Goal: Complete application form: Complete application form

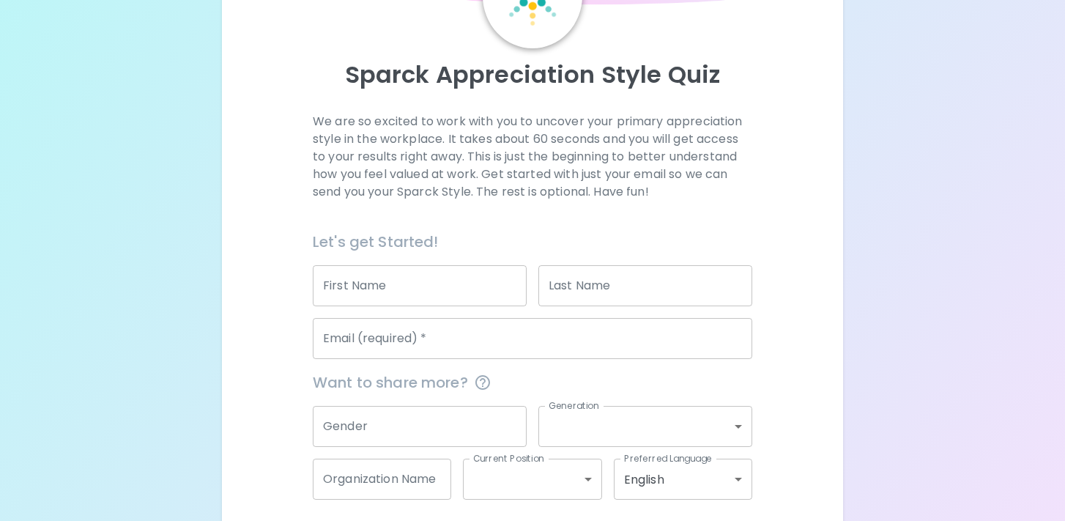
scroll to position [117, 0]
click at [416, 280] on input "First Name" at bounding box center [420, 283] width 214 height 41
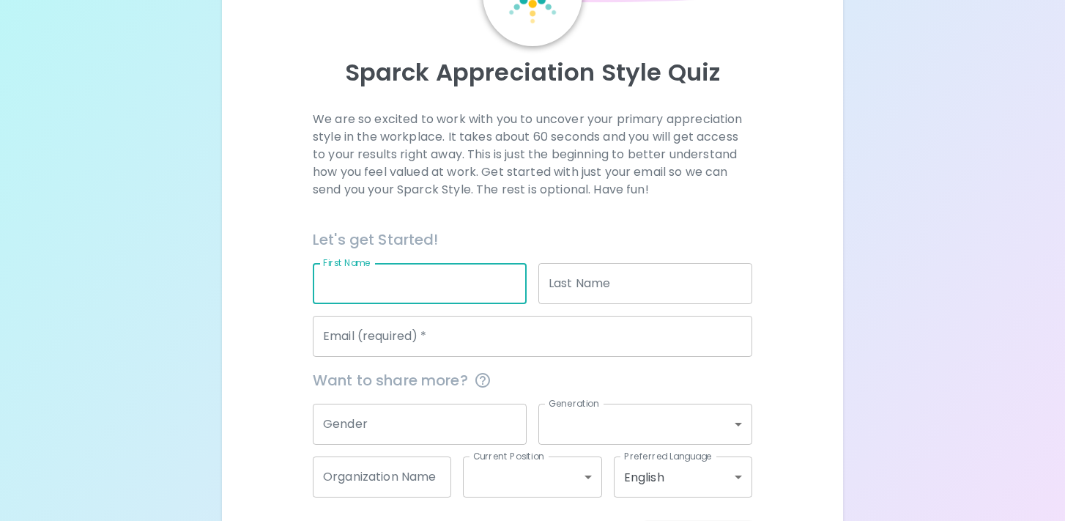
type input "Kelsie"
click at [566, 289] on input "Last Name" at bounding box center [645, 283] width 214 height 41
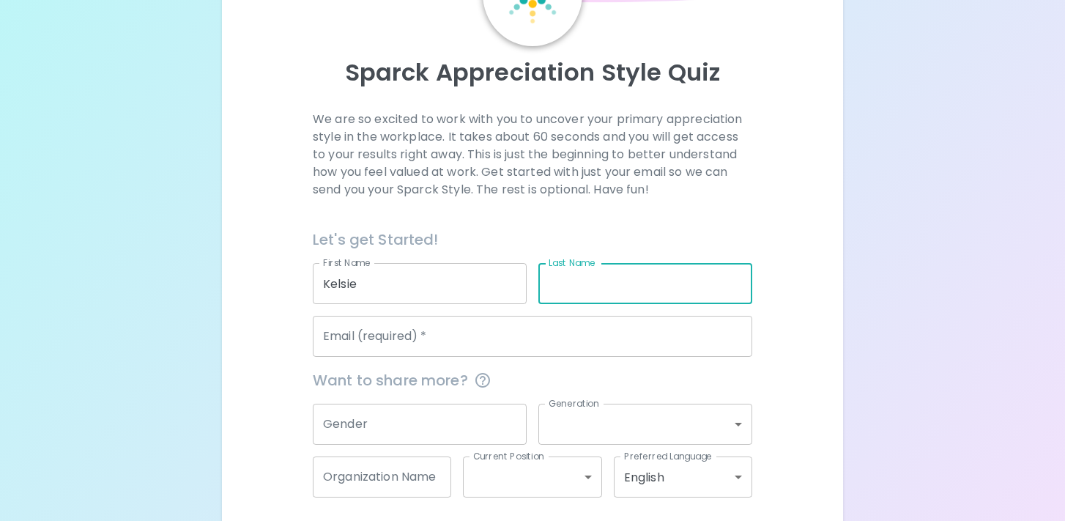
type input "[PERSON_NAME]"
click at [607, 337] on input "Email (required)   *" at bounding box center [533, 336] width 440 height 41
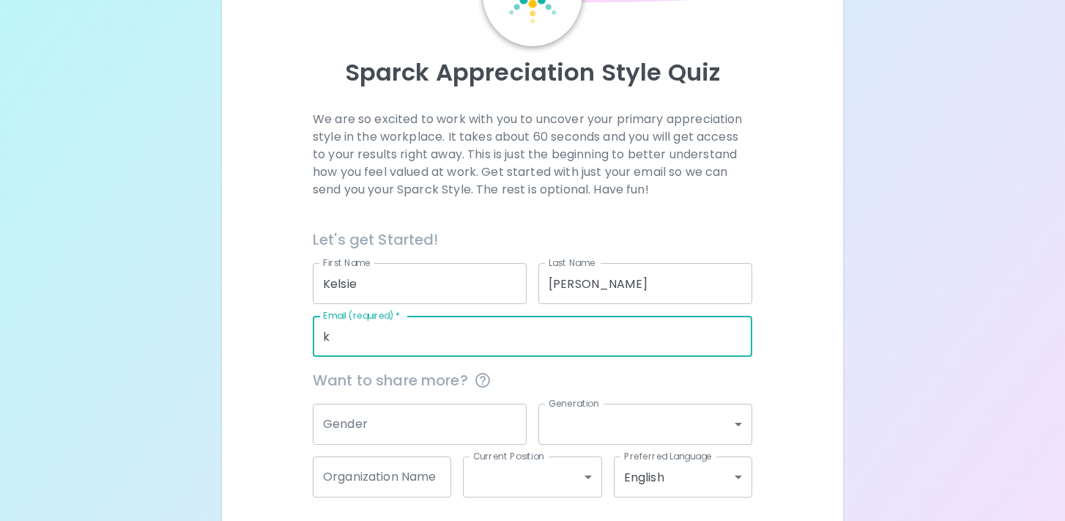
type input "[EMAIL_ADDRESS][PERSON_NAME][DOMAIN_NAME]"
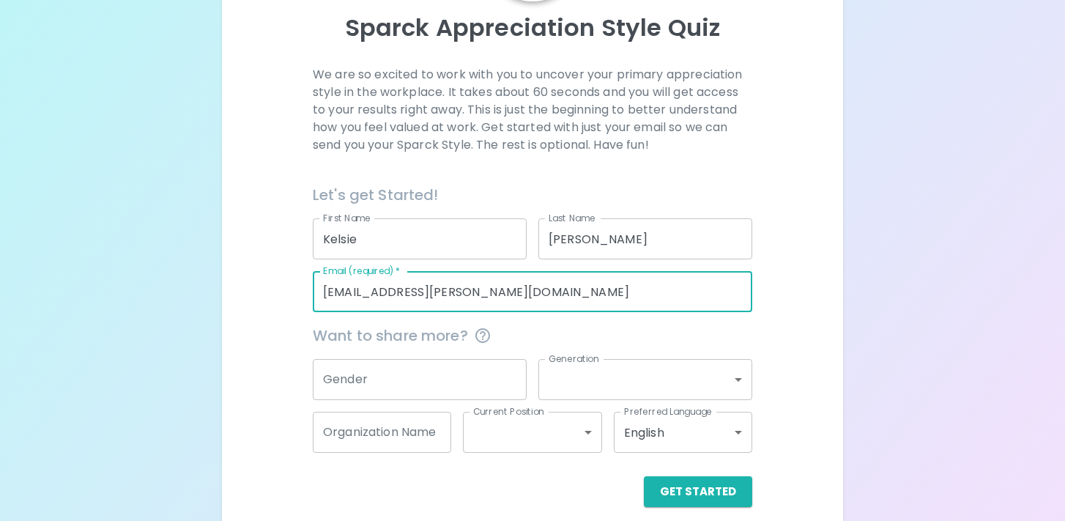
scroll to position [168, 0]
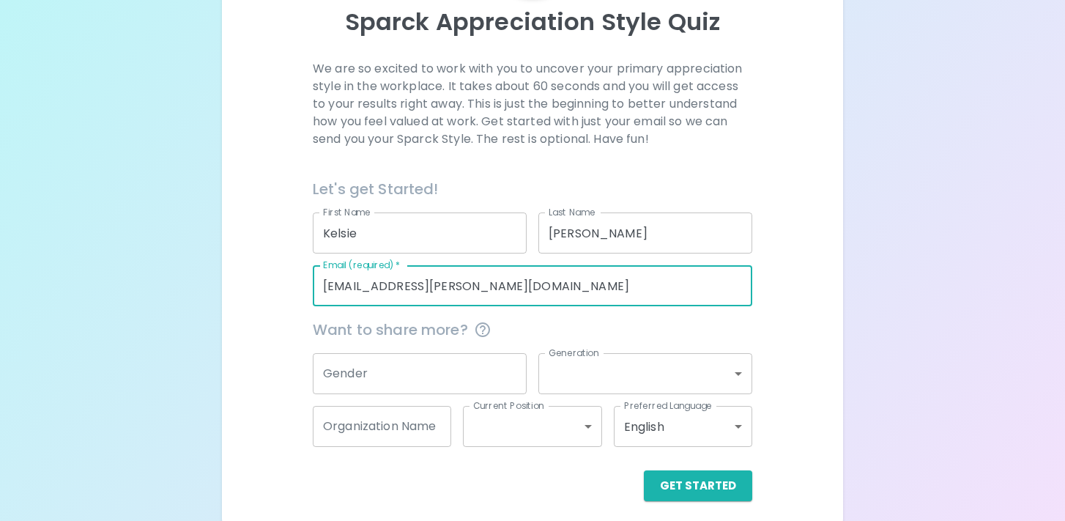
click at [476, 385] on input "Gender" at bounding box center [420, 373] width 214 height 41
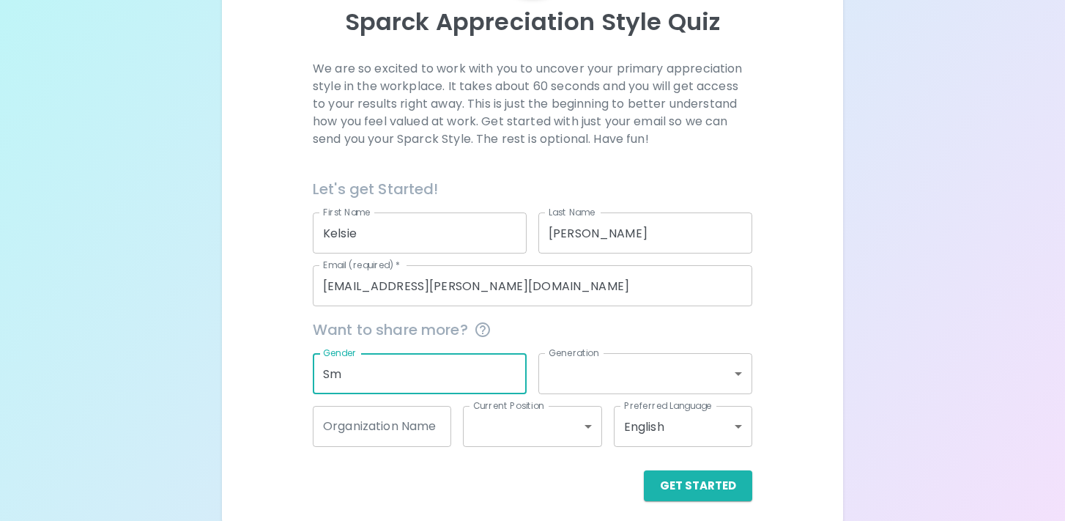
type input "S"
type input "[DEMOGRAPHIC_DATA]"
click at [673, 380] on body "Sparck Appreciation Style Quiz We are so excited to work with you to uncover yo…" at bounding box center [532, 181] width 1065 height 698
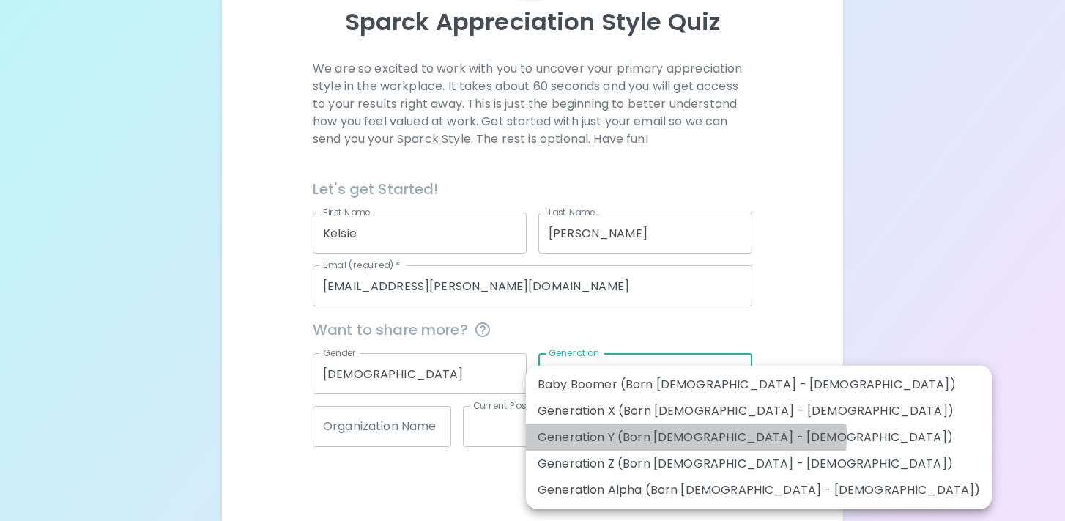
click at [686, 436] on li "Generation Y (Born [DEMOGRAPHIC_DATA] - [DEMOGRAPHIC_DATA])" at bounding box center [759, 437] width 466 height 26
type input "generation_y"
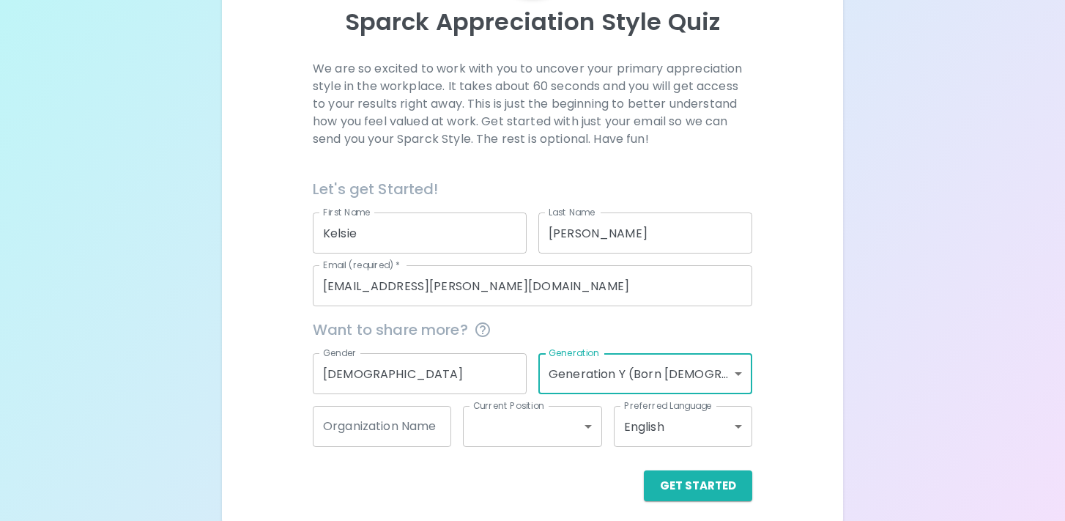
click at [404, 432] on input "Organization Name" at bounding box center [382, 426] width 138 height 41
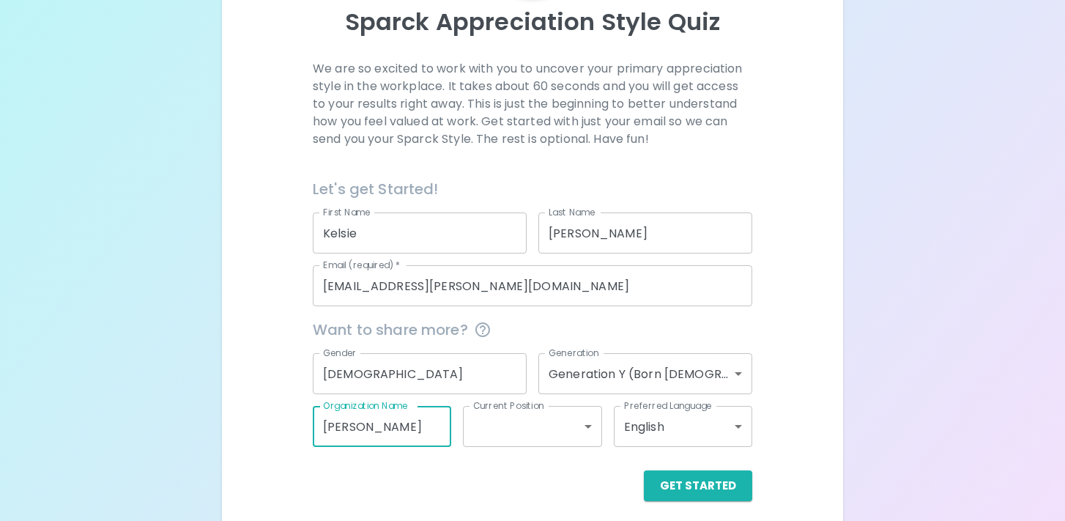
scroll to position [0, 45]
click at [464, 467] on div "Get Started" at bounding box center [526, 474] width 451 height 54
click at [399, 436] on input "[PERSON_NAME]" at bounding box center [382, 426] width 138 height 41
click at [369, 431] on input "[PERSON_NAME]" at bounding box center [382, 426] width 138 height 41
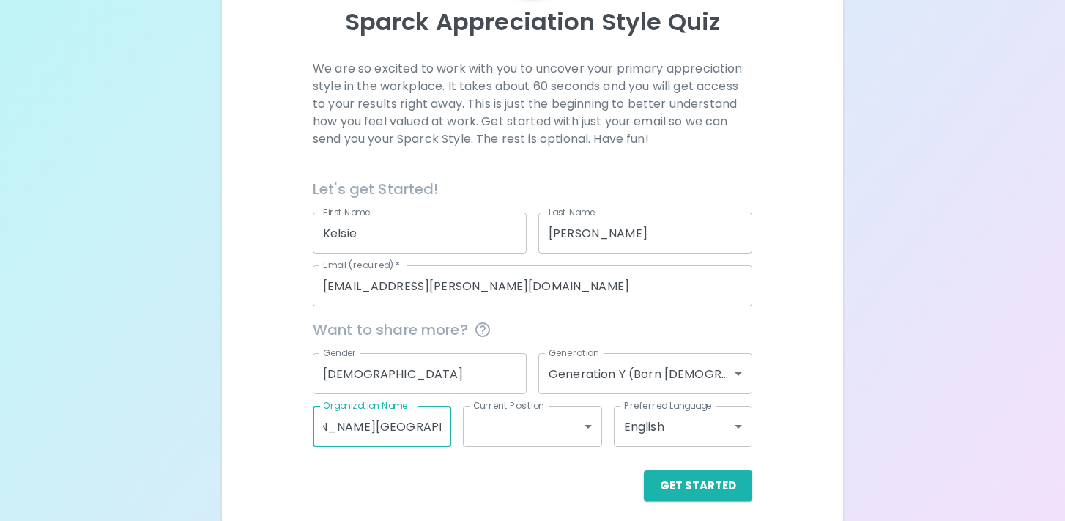
scroll to position [0, 45]
type input "[PERSON_NAME][GEOGRAPHIC_DATA]"
click at [528, 426] on body "Sparck Appreciation Style Quiz We are so excited to work with you to uncover yo…" at bounding box center [532, 181] width 1065 height 698
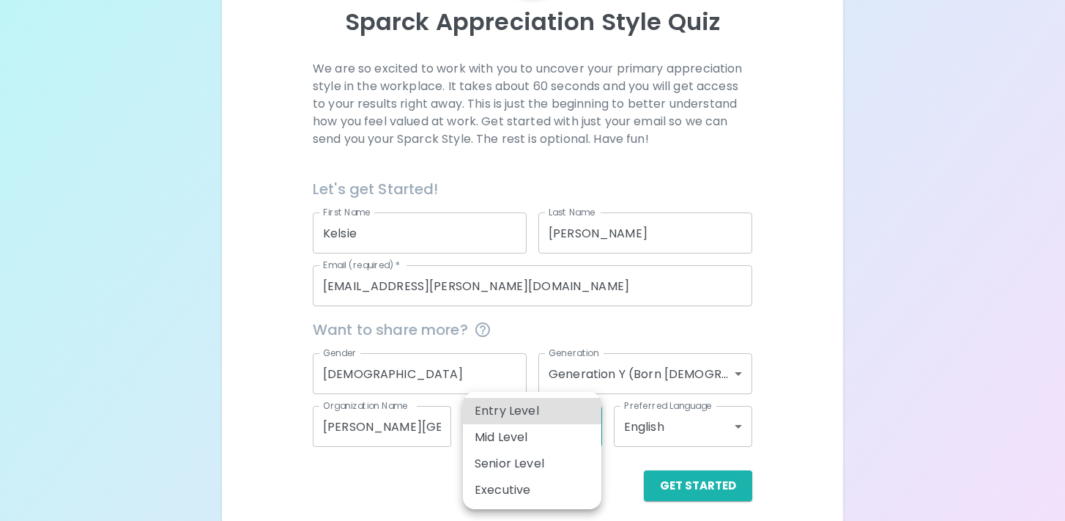
click at [770, 434] on div at bounding box center [532, 260] width 1065 height 521
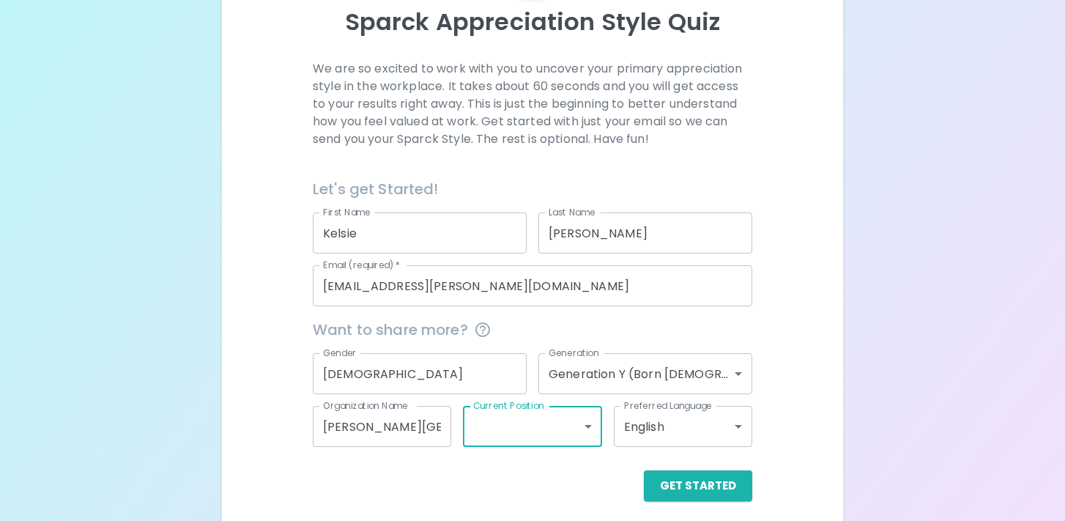
click at [522, 428] on body "Sparck Appreciation Style Quiz We are so excited to work with you to uncover yo…" at bounding box center [532, 181] width 1065 height 698
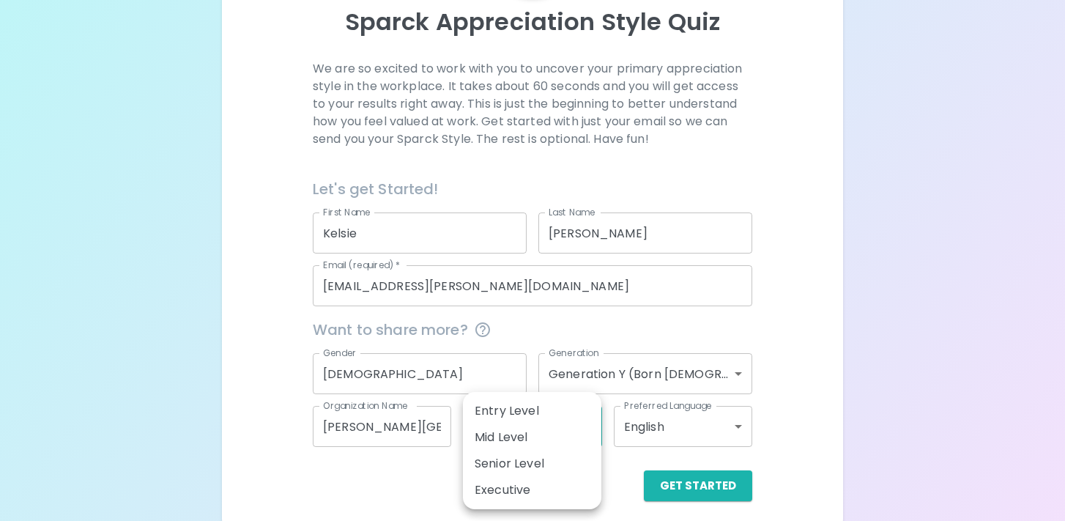
click at [593, 440] on li "Mid Level" at bounding box center [532, 437] width 138 height 26
type input "mid_level"
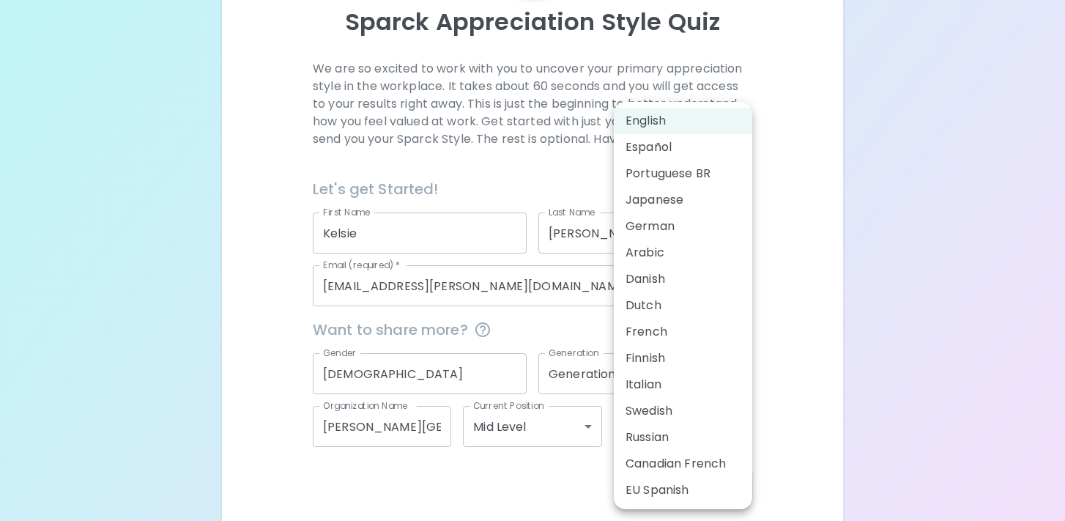
click at [701, 423] on body "Sparck Appreciation Style Quiz We are so excited to work with you to uncover yo…" at bounding box center [532, 181] width 1065 height 698
click at [802, 383] on div at bounding box center [532, 260] width 1065 height 521
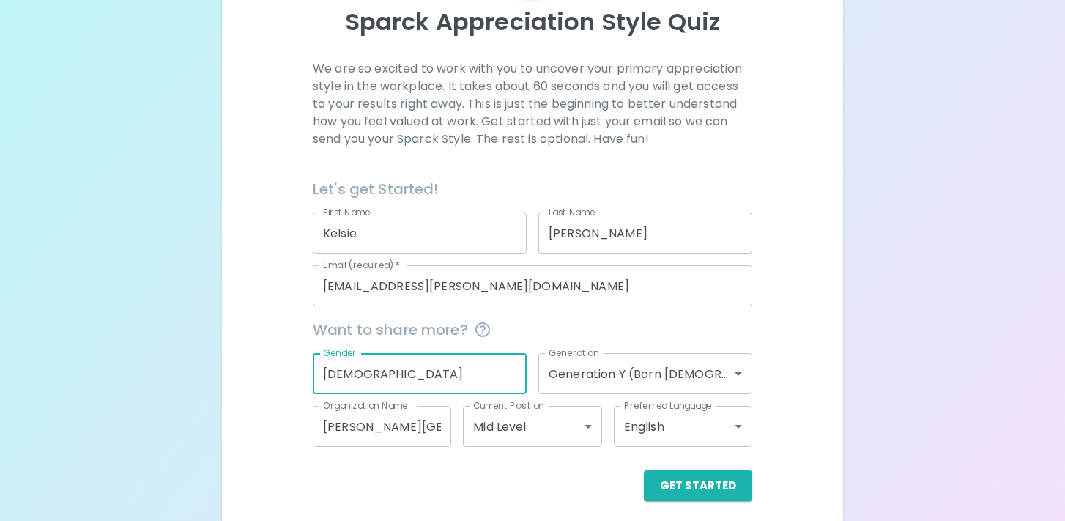
click at [410, 378] on input "[DEMOGRAPHIC_DATA]" at bounding box center [420, 373] width 214 height 41
type input "F"
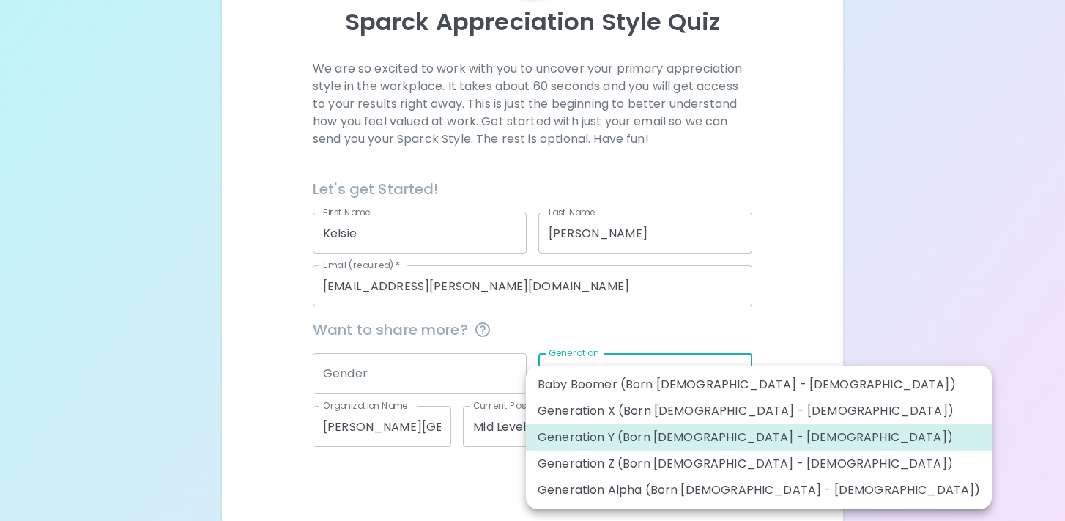
click at [659, 380] on body "Sparck Appreciation Style Quiz We are so excited to work with you to uncover yo…" at bounding box center [532, 181] width 1065 height 698
click at [758, 317] on div at bounding box center [532, 260] width 1065 height 521
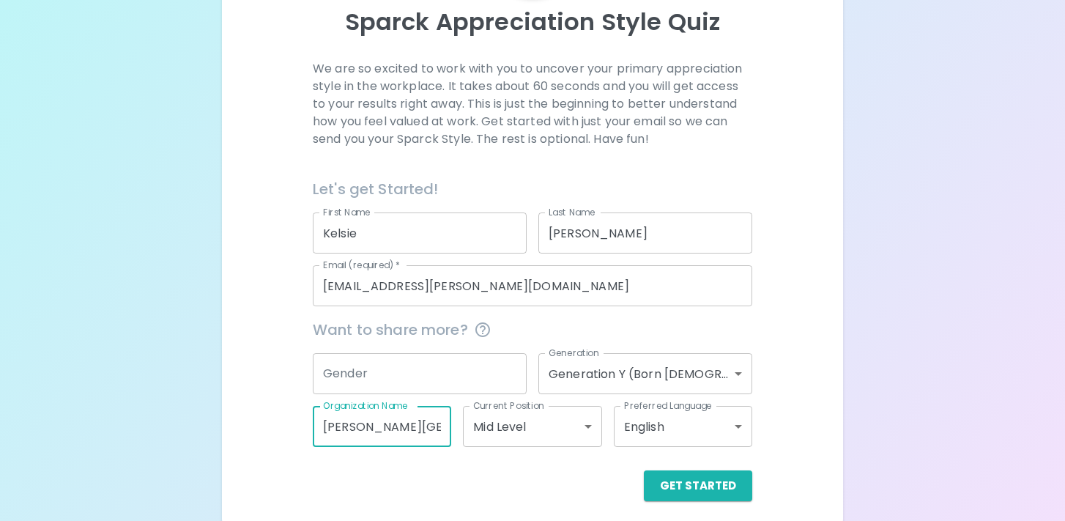
scroll to position [0, 45]
drag, startPoint x: 322, startPoint y: 423, endPoint x: 588, endPoint y: 421, distance: 265.9
click at [588, 421] on div "Want to share more? Gender Gender Generation Generation Y (Born [DEMOGRAPHIC_DA…" at bounding box center [526, 376] width 451 height 141
click at [555, 428] on body "Sparck Appreciation Style Quiz We are so excited to work with you to uncover yo…" at bounding box center [532, 181] width 1065 height 698
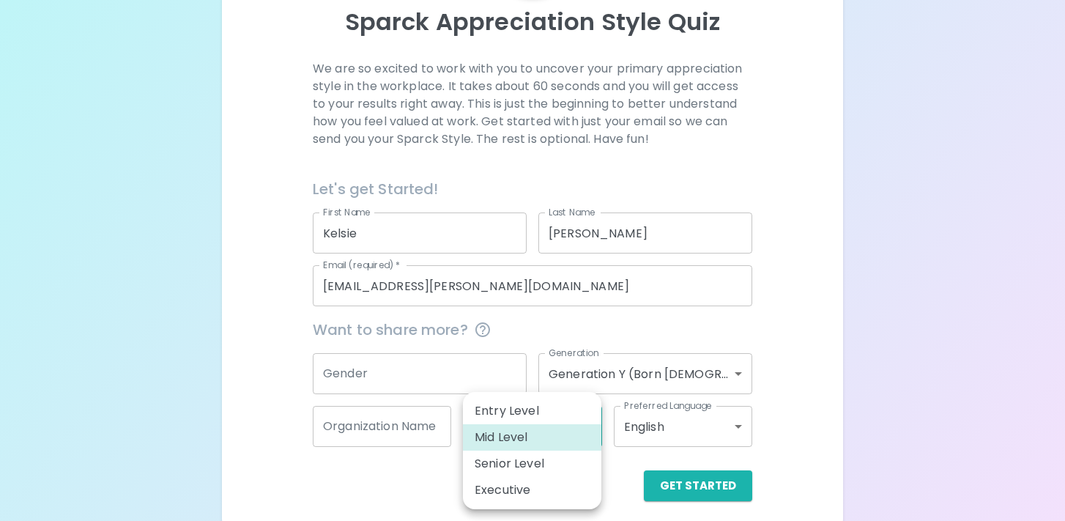
click at [710, 358] on div at bounding box center [532, 260] width 1065 height 521
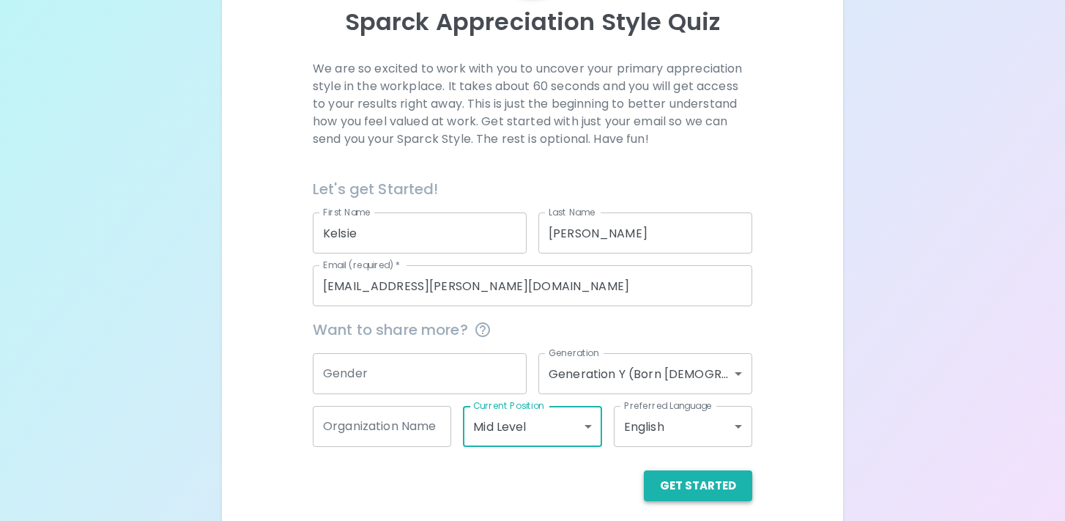
click at [727, 484] on button "Get Started" at bounding box center [698, 485] width 108 height 31
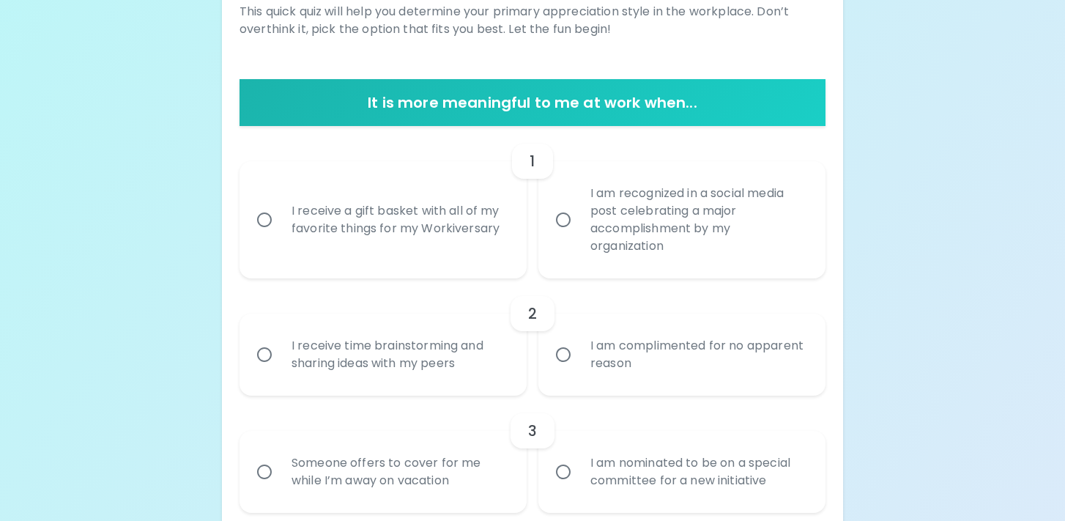
scroll to position [227, 0]
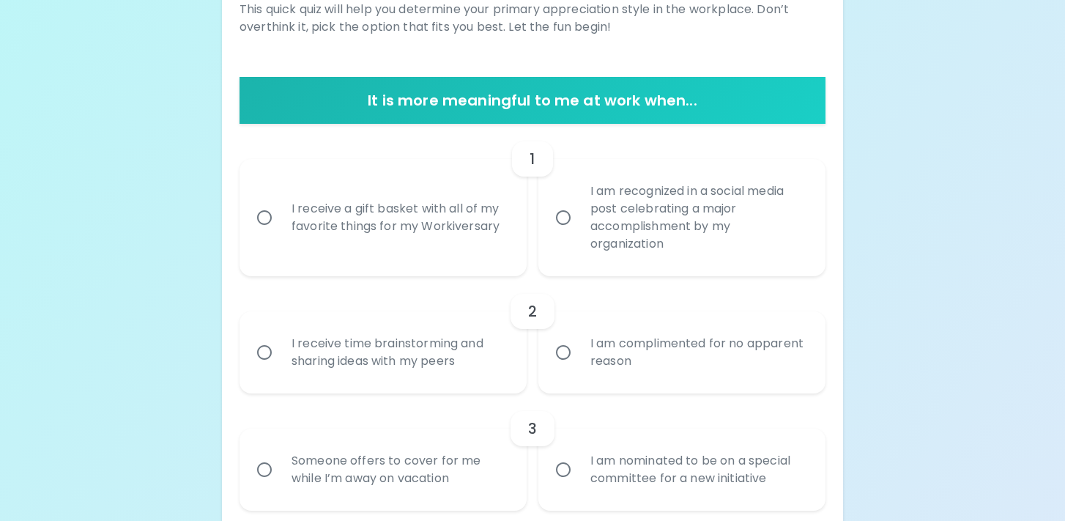
click at [614, 259] on div "I am recognized in a social media post celebrating a major accomplishment by my…" at bounding box center [698, 217] width 239 height 105
click at [579, 233] on input "I am recognized in a social media post celebrating a major accomplishment by my…" at bounding box center [563, 217] width 31 height 31
radio input "true"
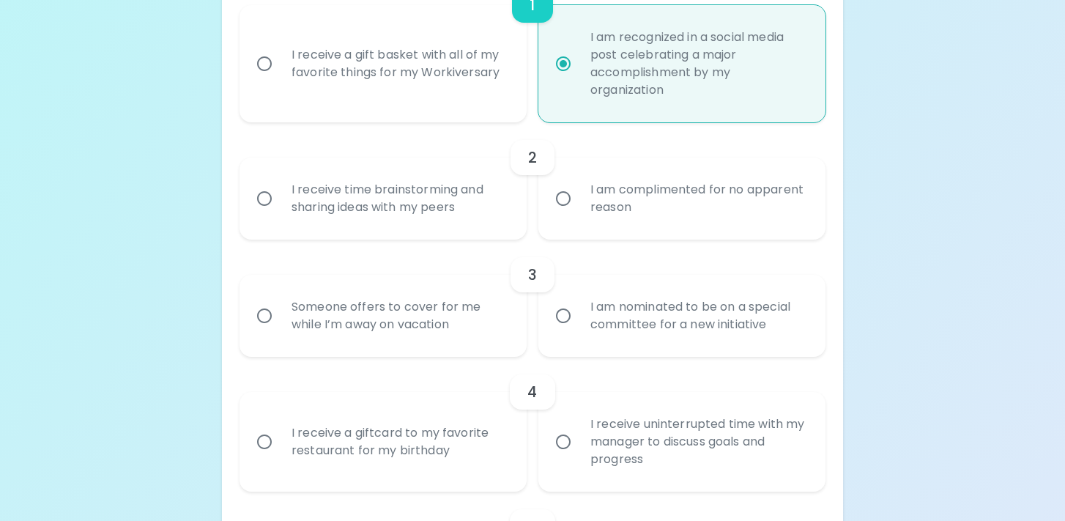
scroll to position [384, 0]
click at [623, 231] on label "I am complimented for no apparent reason" at bounding box center [673, 196] width 287 height 82
click at [579, 211] on input "I am complimented for no apparent reason" at bounding box center [563, 195] width 31 height 31
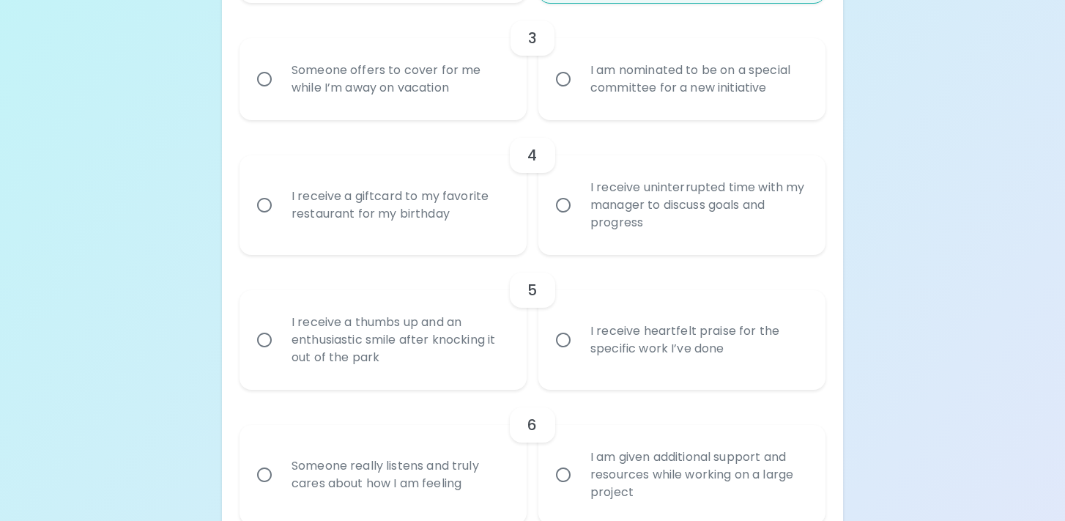
scroll to position [625, 0]
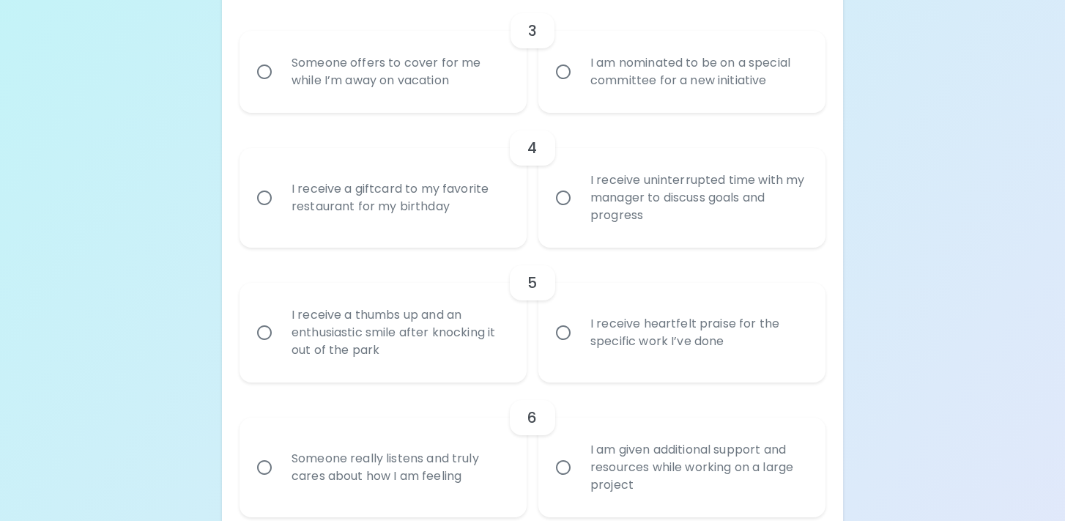
radio input "true"
click at [634, 342] on div "I receive heartfelt praise for the specific work I’ve done" at bounding box center [698, 332] width 239 height 70
click at [579, 342] on input "I receive heartfelt praise for the specific work I’ve done" at bounding box center [563, 332] width 31 height 31
radio input "false"
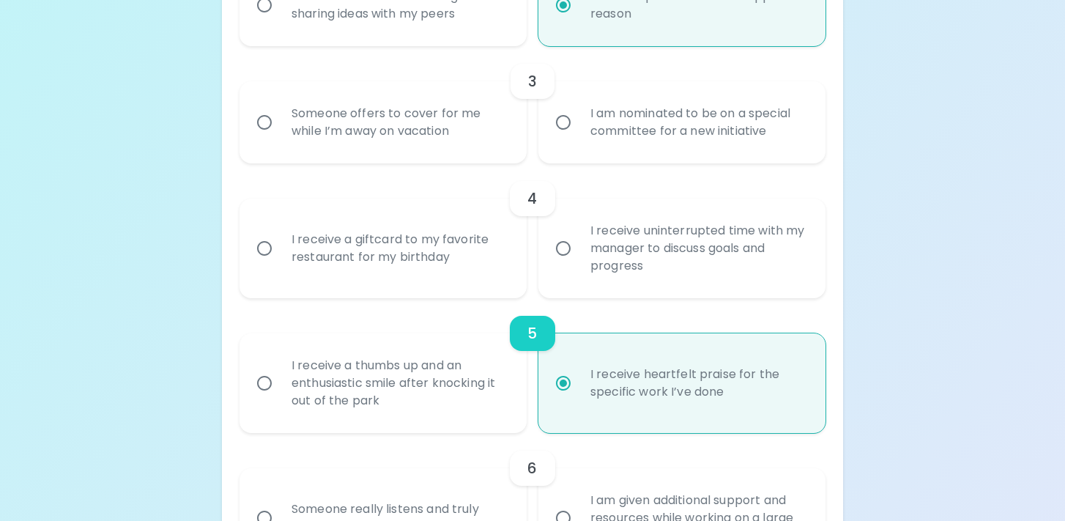
scroll to position [571, 0]
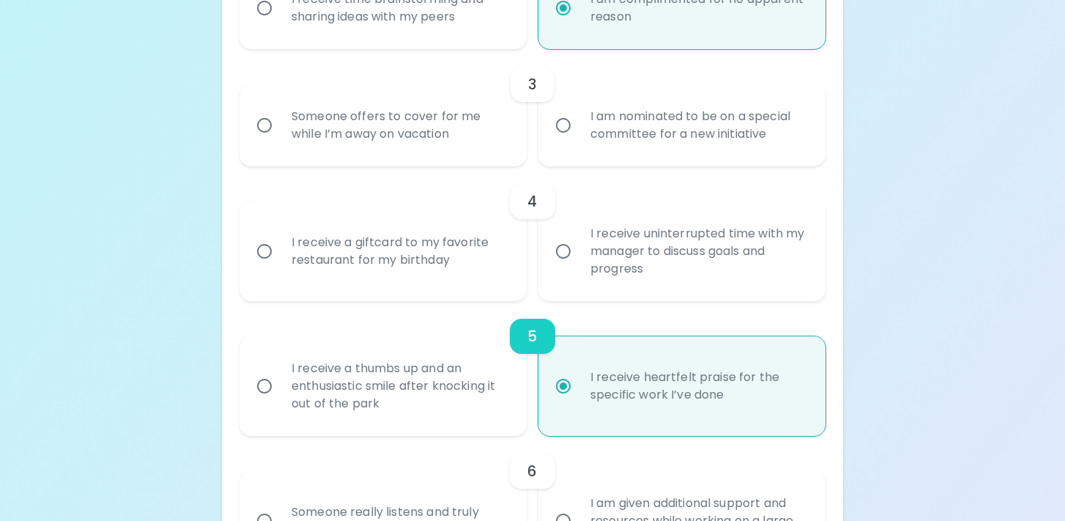
radio input "true"
click at [588, 142] on div "I am nominated to be on a special committee for a new initiative" at bounding box center [698, 125] width 239 height 70
click at [579, 141] on input "I am nominated to be on a special committee for a new initiative" at bounding box center [563, 125] width 31 height 31
radio input "false"
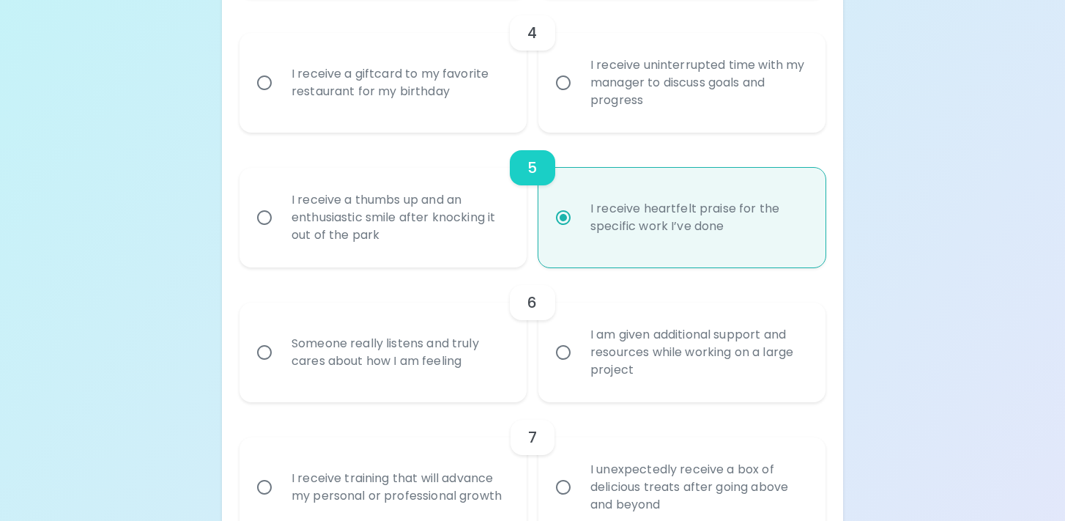
scroll to position [741, 0]
radio input "true"
click at [686, 334] on div "I am given additional support and resources while working on a large project" at bounding box center [698, 352] width 239 height 88
click at [579, 336] on input "I am given additional support and resources while working on a large project" at bounding box center [563, 351] width 31 height 31
radio input "false"
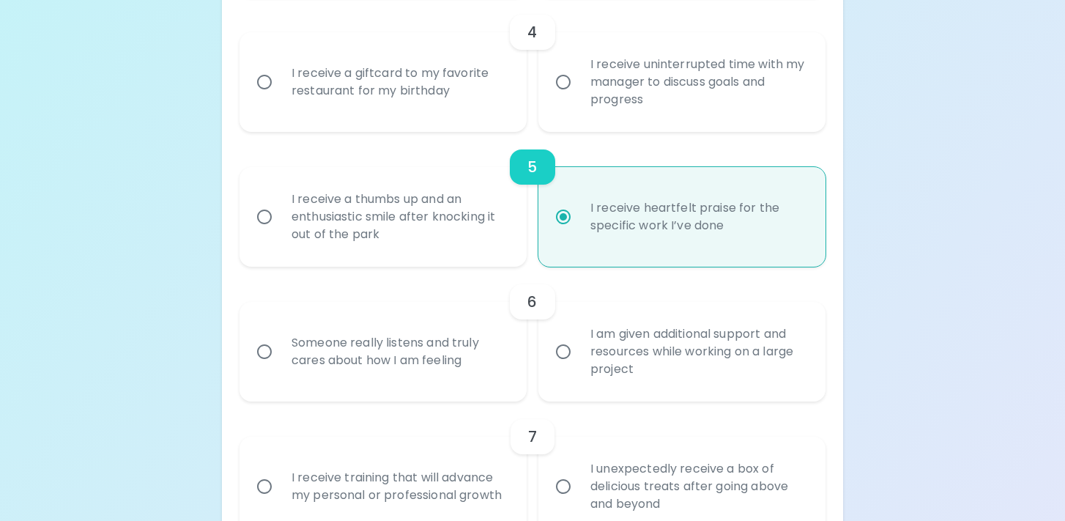
radio input "false"
radio input "true"
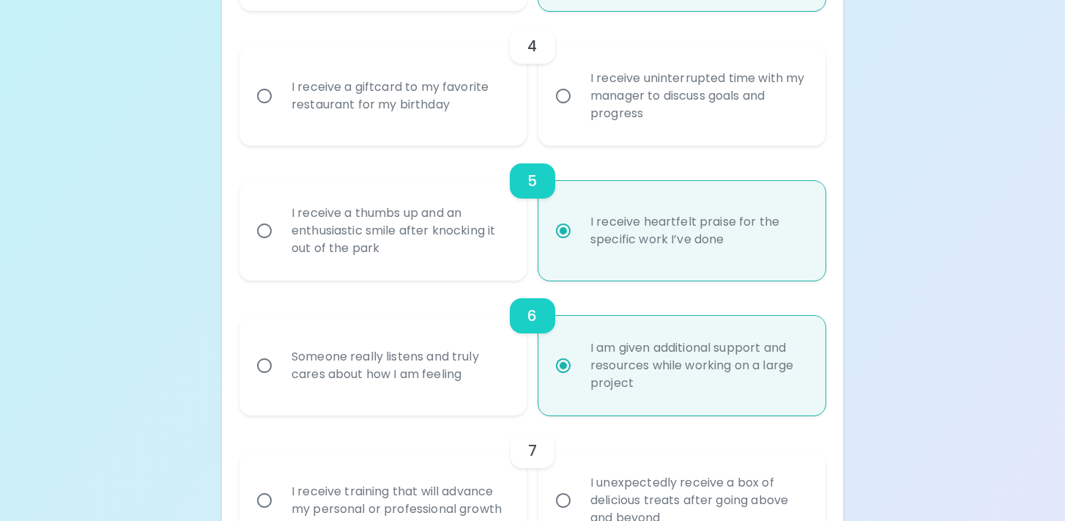
scroll to position [723, 0]
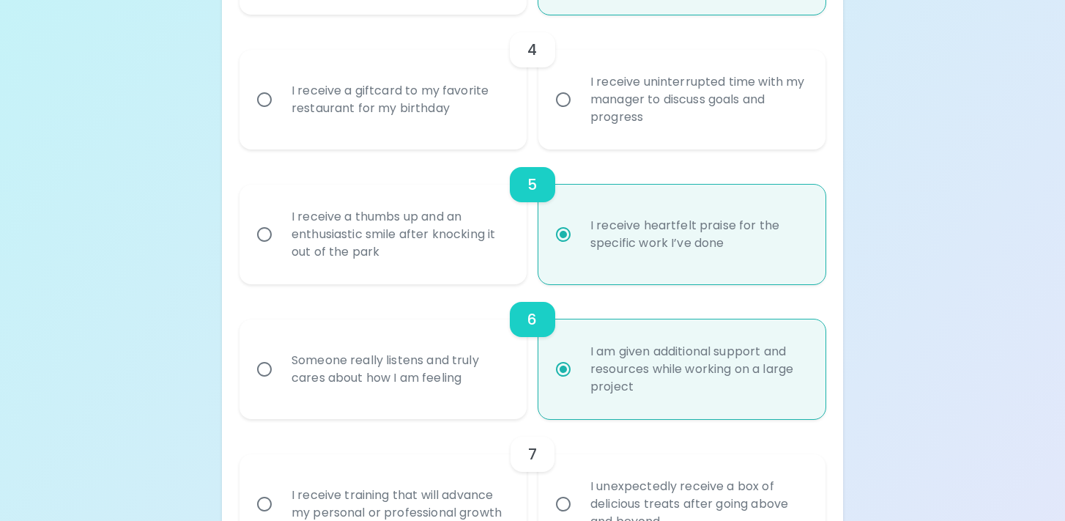
radio input "true"
click at [472, 138] on label "I receive a giftcard to my favorite restaurant for my birthday" at bounding box center [375, 100] width 287 height 100
click at [280, 115] on input "I receive a giftcard to my favorite restaurant for my birthday" at bounding box center [264, 99] width 31 height 31
radio input "false"
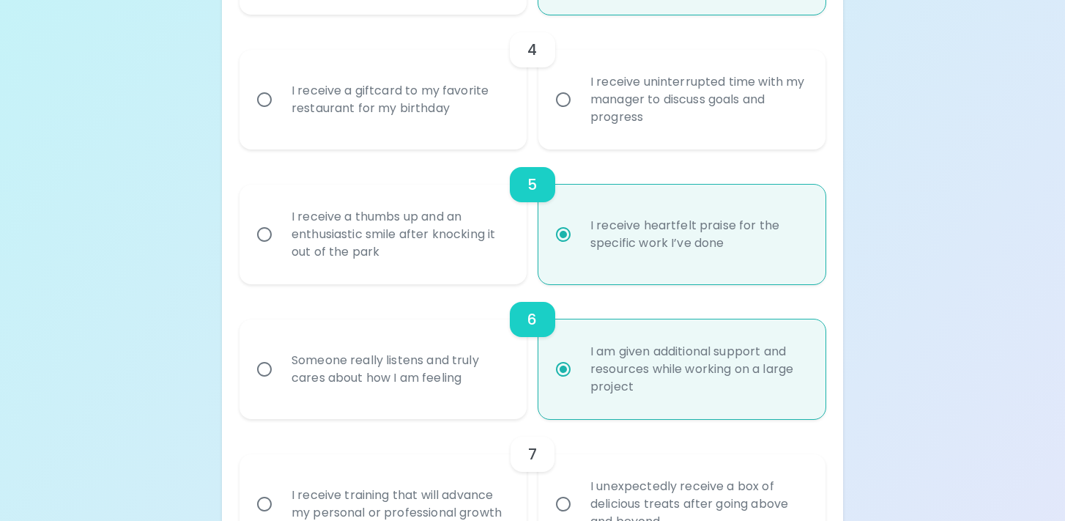
radio input "false"
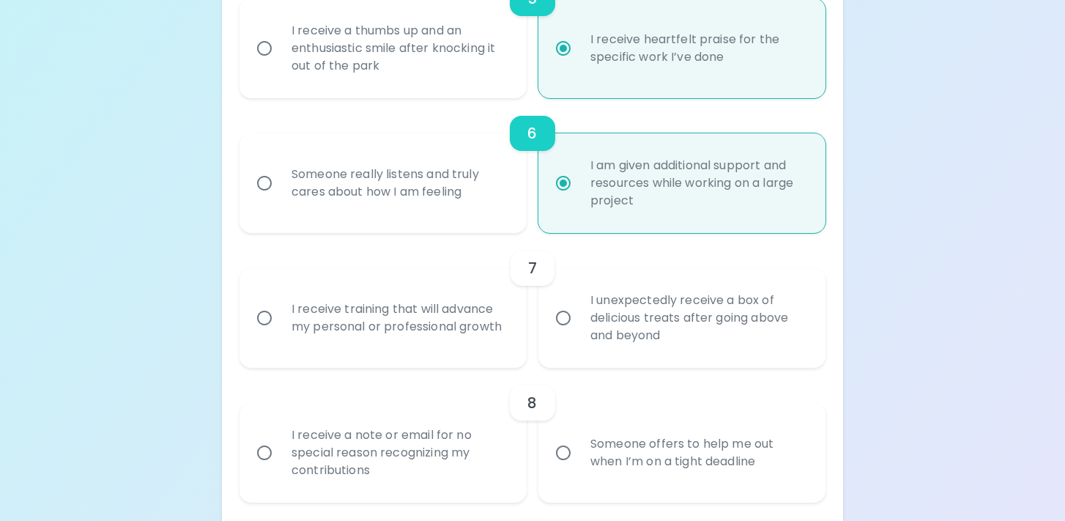
scroll to position [912, 0]
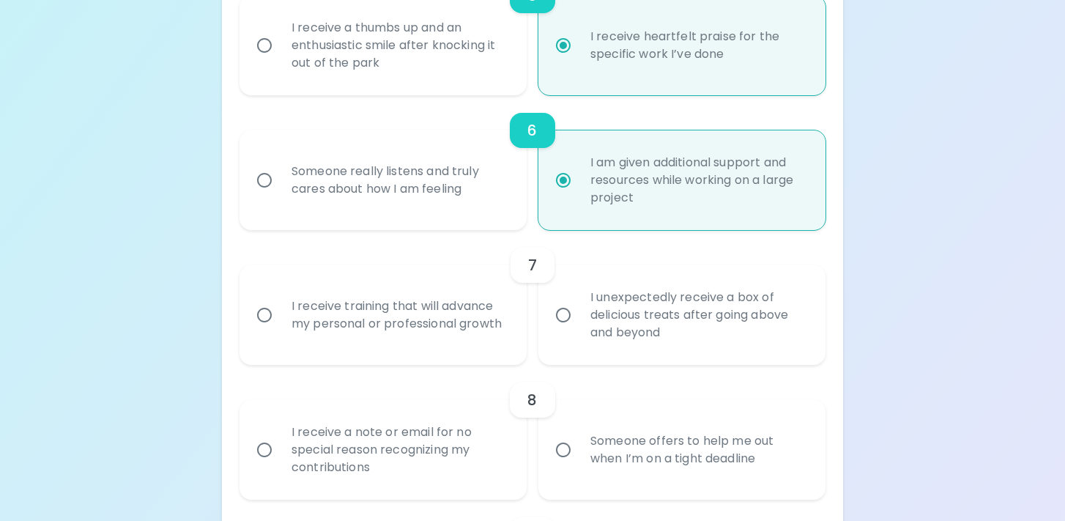
radio input "true"
click at [426, 289] on div "I receive training that will advance my personal or professional growth" at bounding box center [399, 315] width 239 height 70
click at [280, 300] on input "I receive training that will advance my personal or professional growth" at bounding box center [264, 315] width 31 height 31
radio input "false"
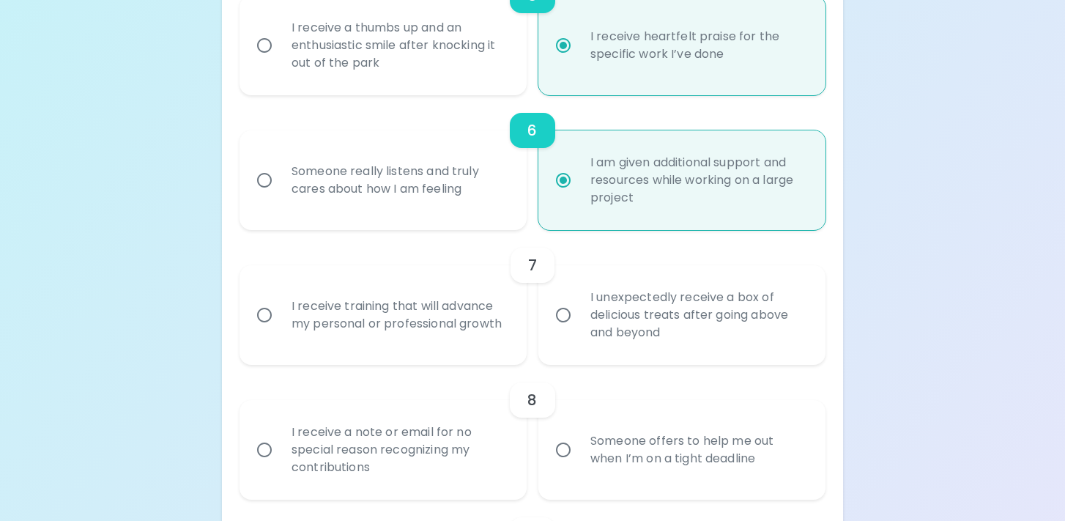
radio input "false"
radio input "true"
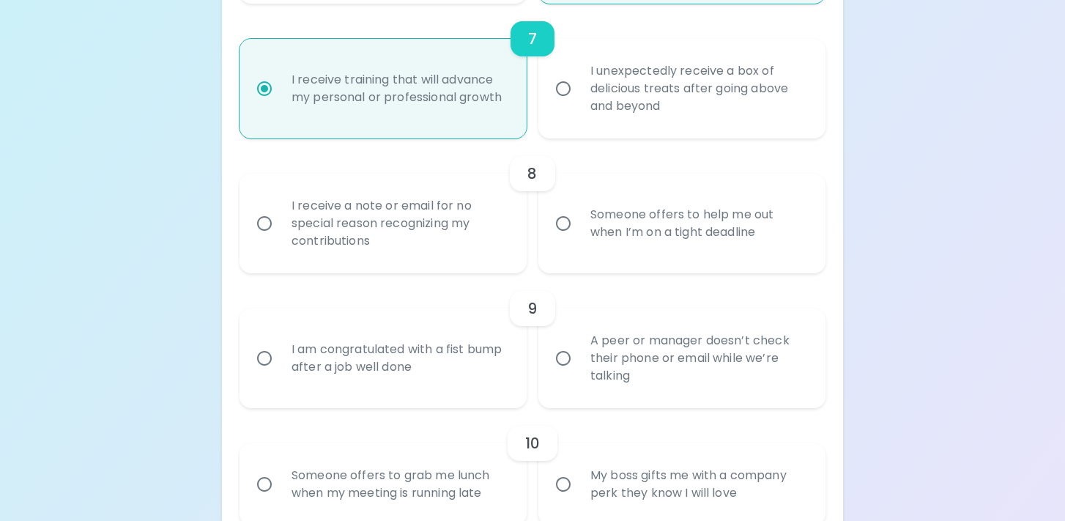
scroll to position [1141, 0]
radio input "true"
click at [489, 235] on div "I receive a note or email for no special reason recognizing my contributions" at bounding box center [399, 221] width 239 height 88
click at [280, 235] on input "I receive a note or email for no special reason recognizing my contributions" at bounding box center [264, 220] width 31 height 31
radio input "false"
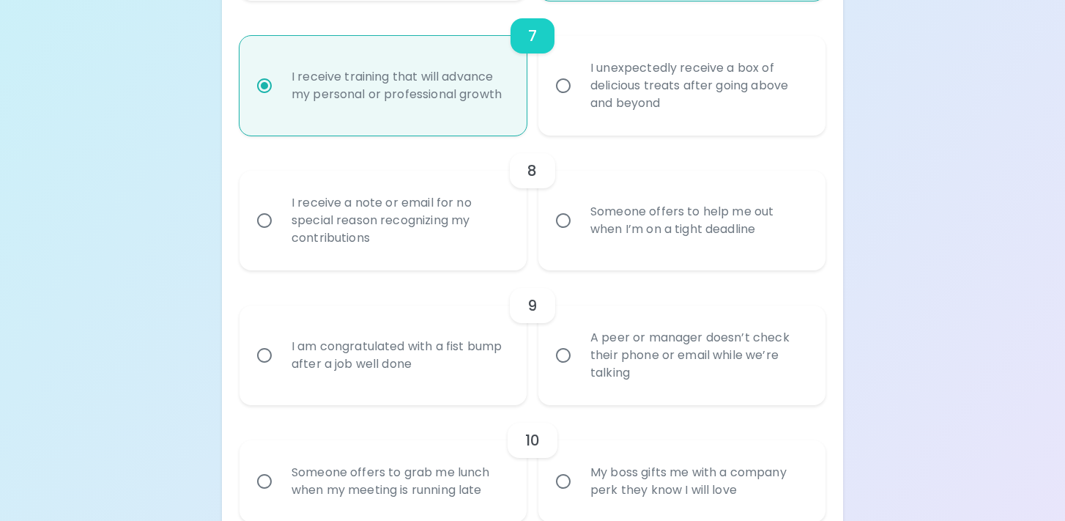
radio input "false"
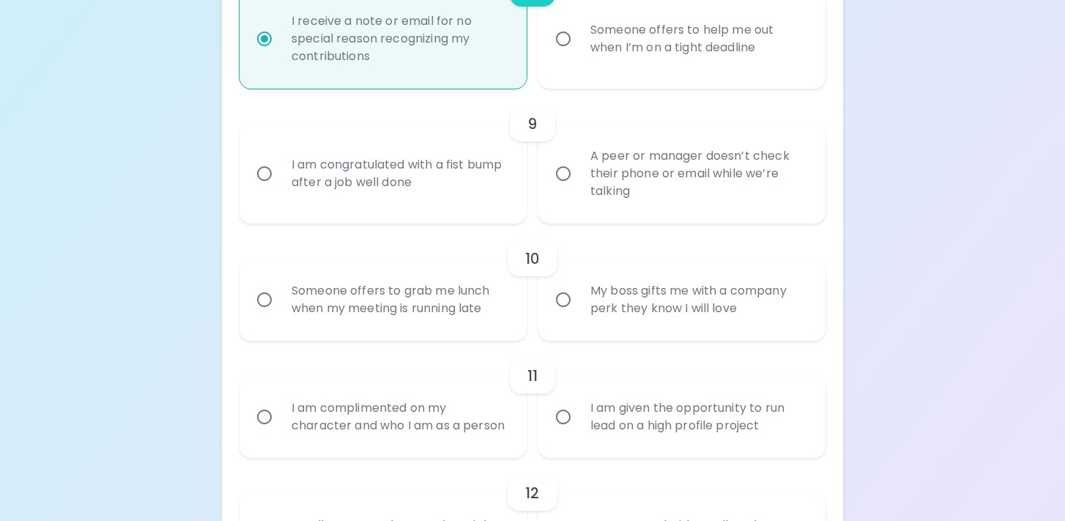
scroll to position [1324, 0]
radio input "true"
click at [470, 208] on label "I am congratulated with a fist bump after a job well done" at bounding box center [375, 173] width 287 height 100
click at [280, 188] on input "I am congratulated with a fist bump after a job well done" at bounding box center [264, 173] width 31 height 31
radio input "false"
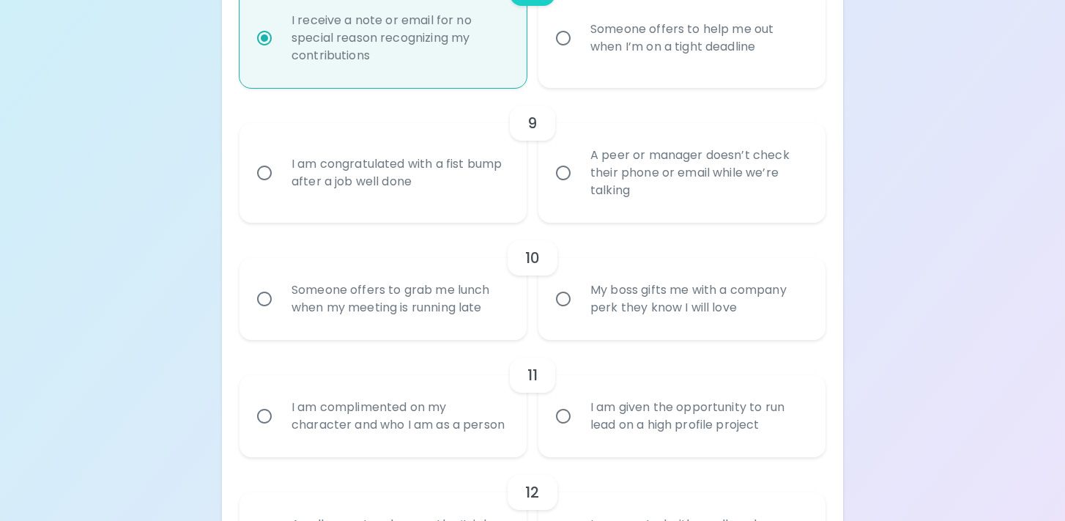
radio input "false"
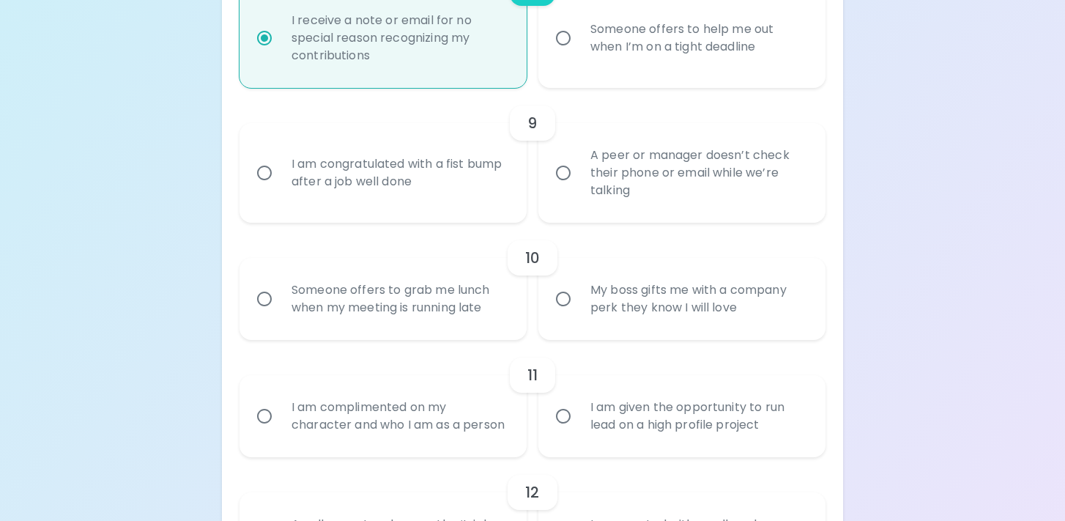
radio input "false"
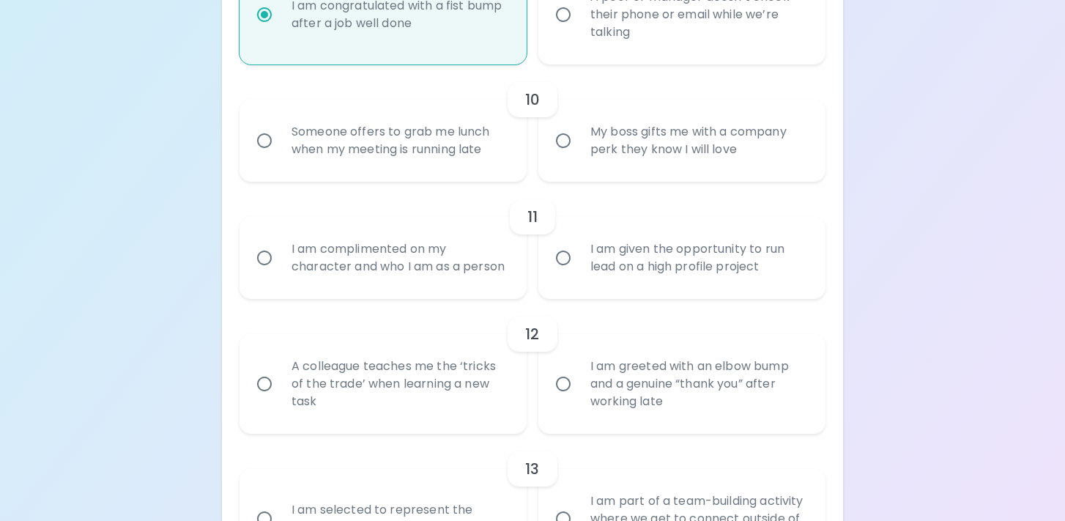
scroll to position [1484, 0]
radio input "true"
click at [602, 158] on div "My boss gifts me with a company perk they know I will love" at bounding box center [698, 138] width 239 height 70
click at [579, 154] on input "My boss gifts me with a company perk they know I will love" at bounding box center [563, 138] width 31 height 31
radio input "false"
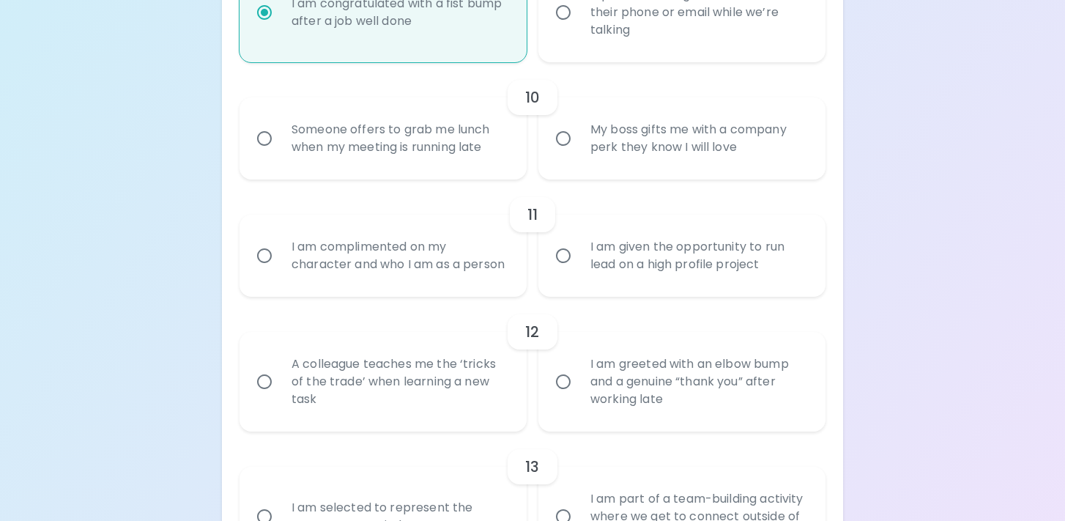
radio input "false"
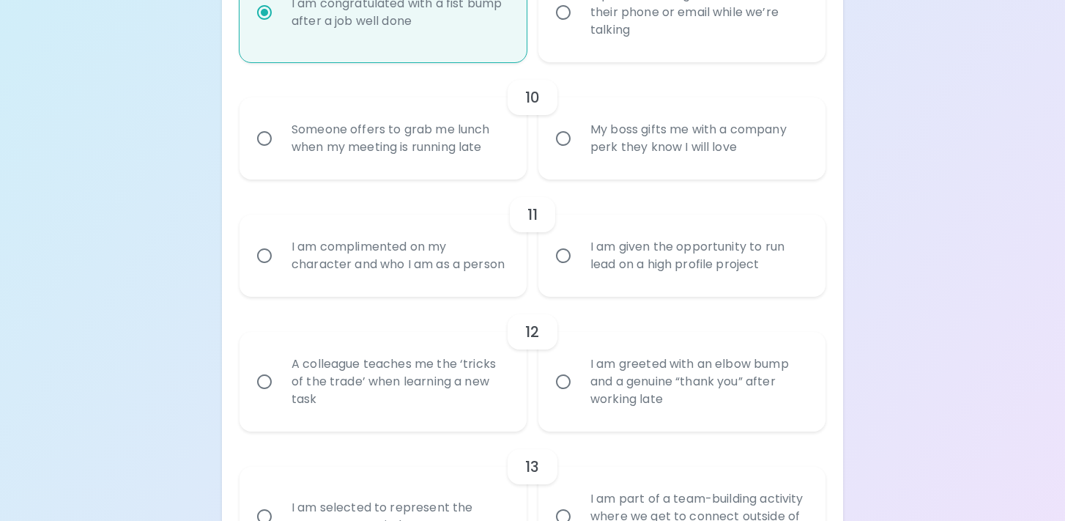
radio input "false"
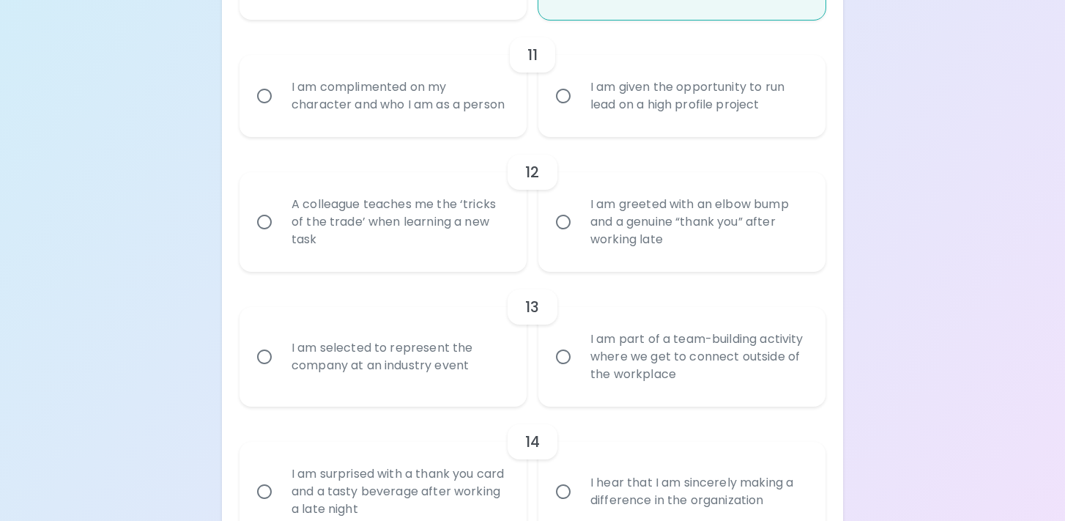
scroll to position [1648, 0]
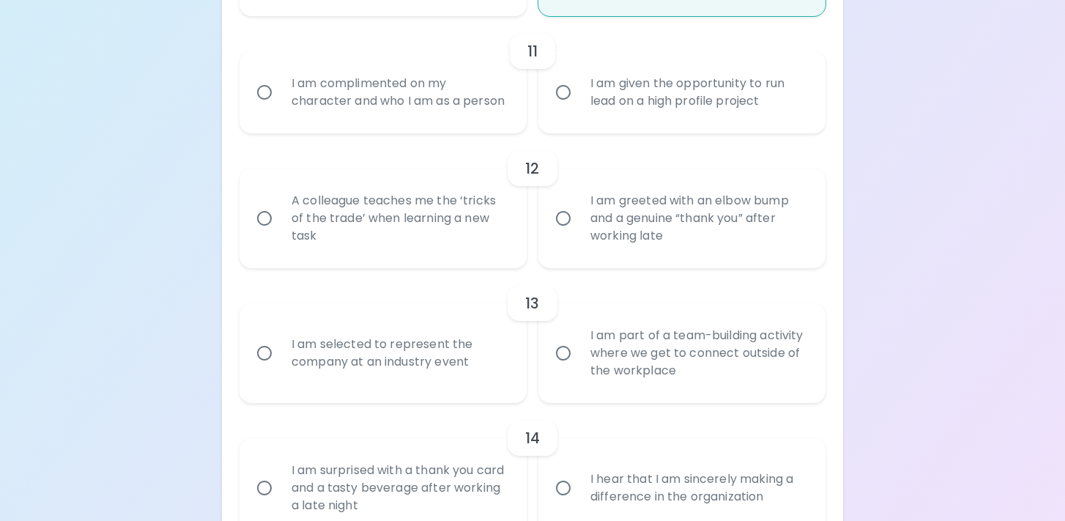
radio input "true"
click at [451, 127] on div "I am complimented on my character and who I am as a person" at bounding box center [399, 92] width 239 height 70
click at [280, 108] on input "I am complimented on my character and who I am as a person" at bounding box center [264, 92] width 31 height 31
radio input "false"
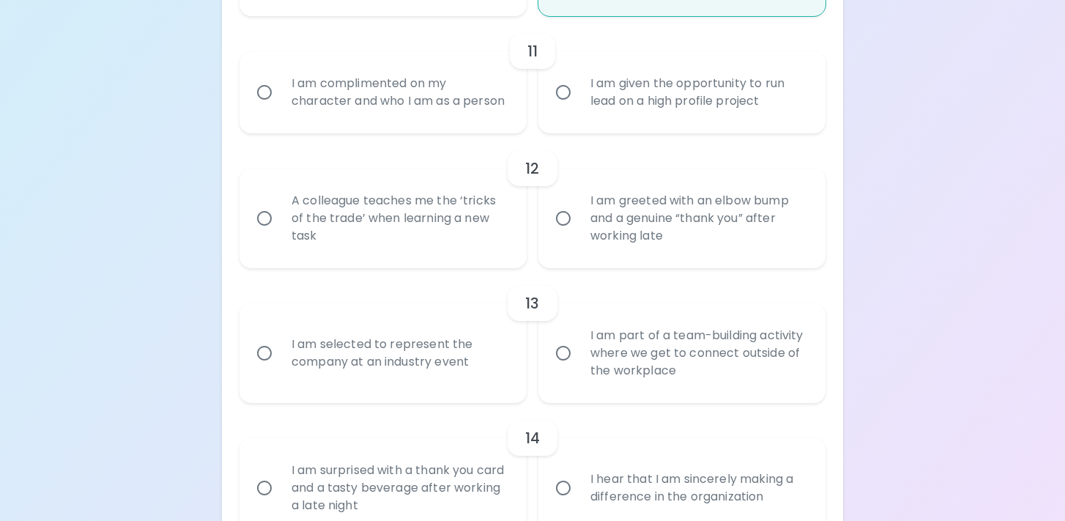
radio input "false"
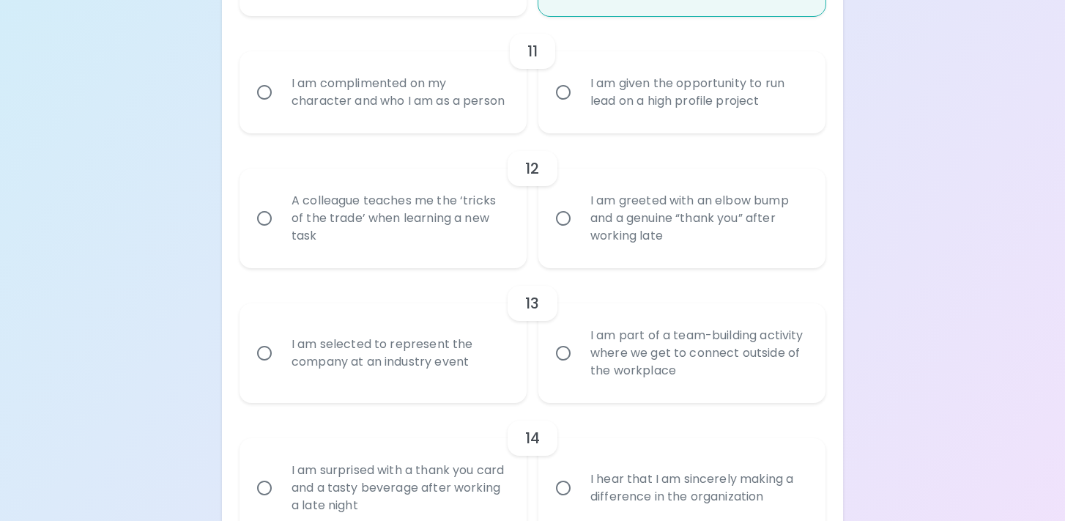
radio input "false"
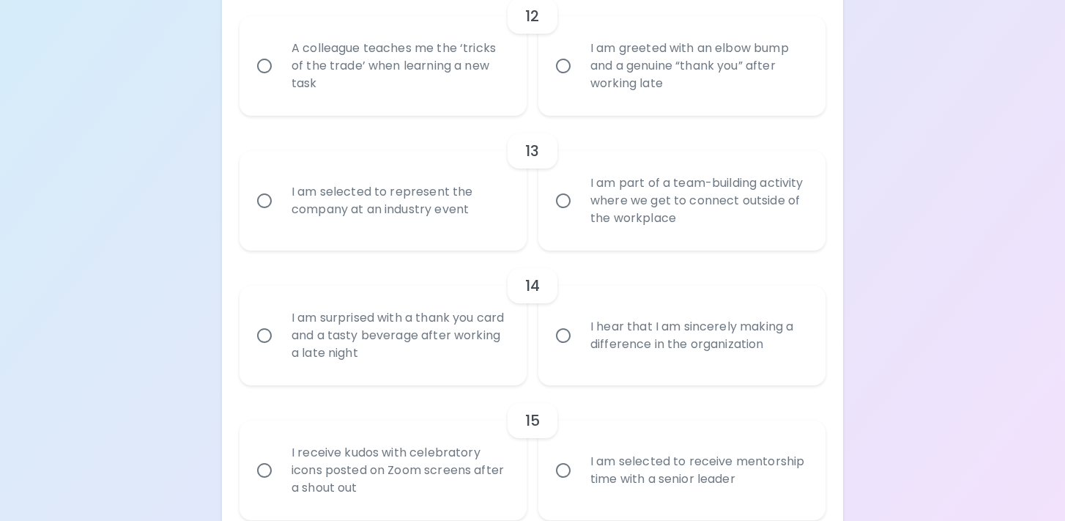
scroll to position [1805, 0]
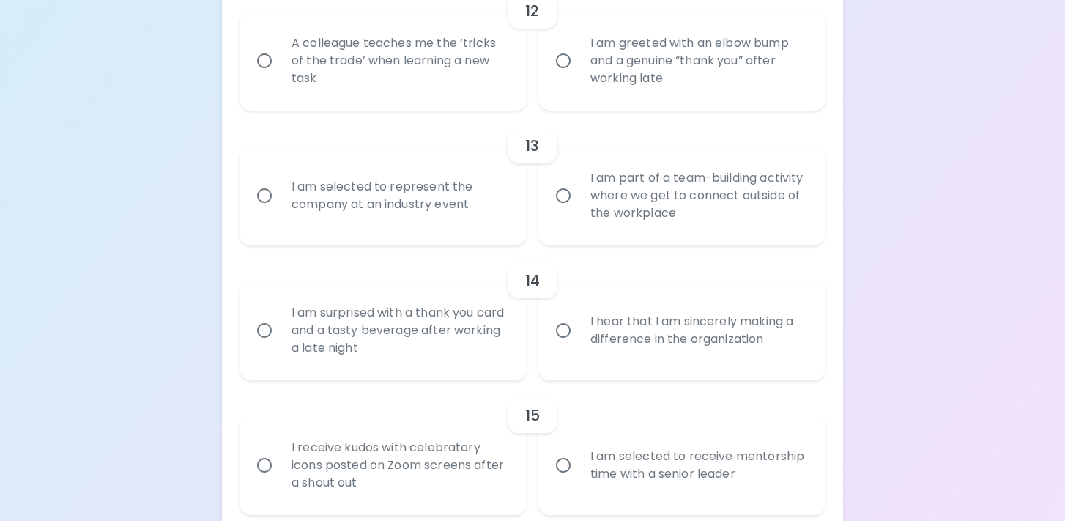
radio input "true"
click at [462, 102] on div "A colleague teaches me the ‘tricks of the trade’ when learning a new task" at bounding box center [399, 61] width 239 height 88
click at [280, 76] on input "A colleague teaches me the ‘tricks of the trade’ when learning a new task" at bounding box center [264, 60] width 31 height 31
radio input "false"
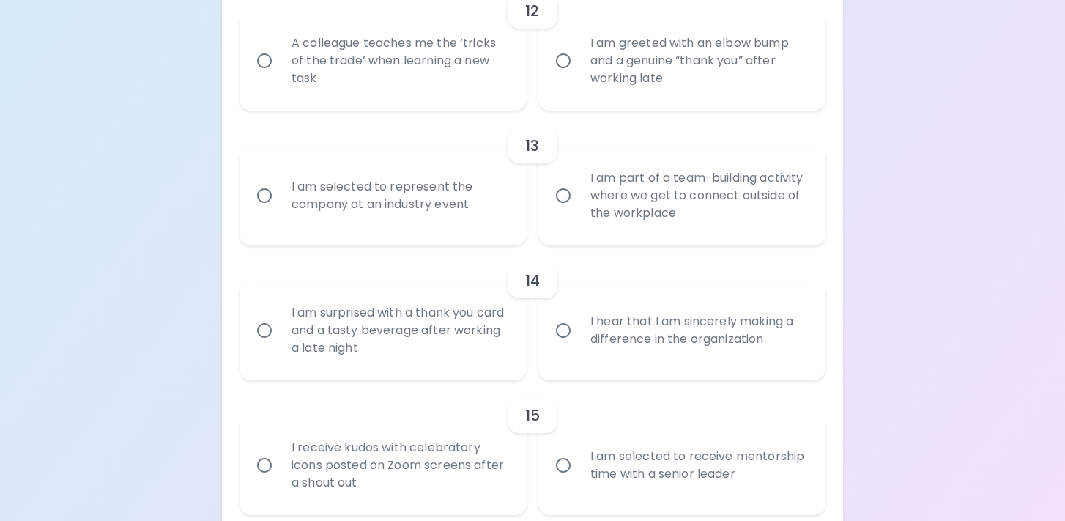
radio input "false"
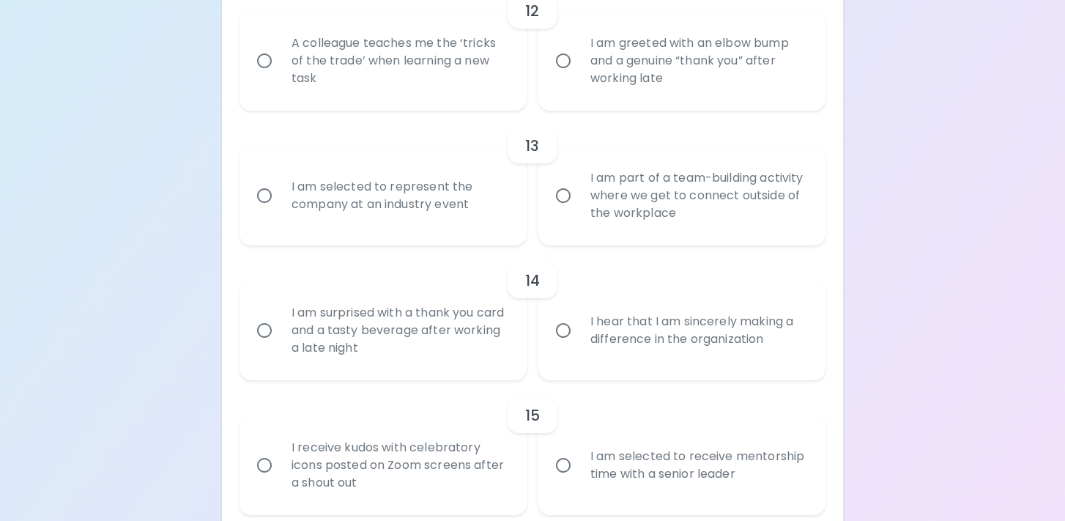
radio input "false"
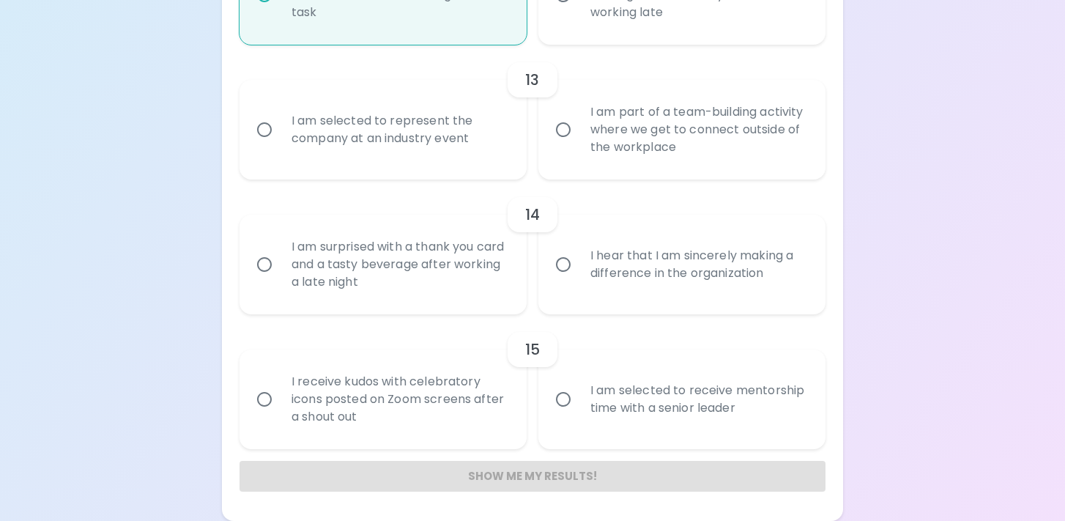
scroll to position [1889, 0]
radio input "true"
click at [647, 133] on div "I am part of a team-building activity where we get to connect outside of the wo…" at bounding box center [698, 130] width 239 height 88
click at [579, 133] on input "I am part of a team-building activity where we get to connect outside of the wo…" at bounding box center [563, 129] width 31 height 31
radio input "false"
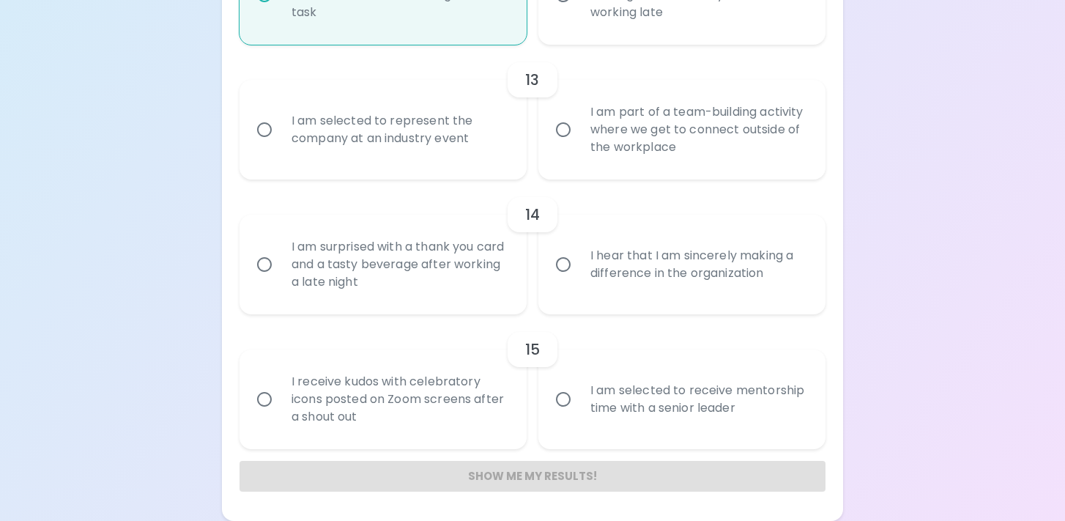
radio input "false"
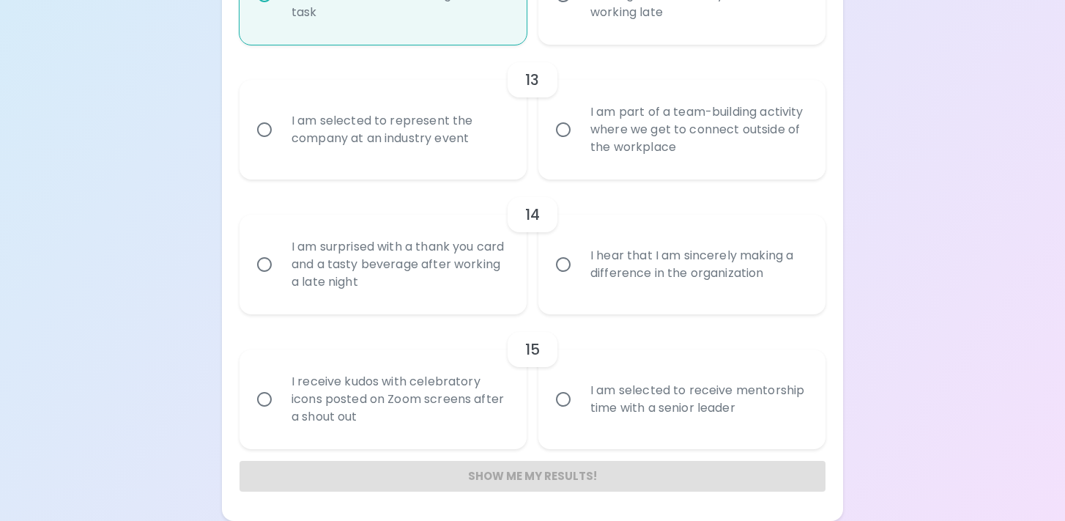
radio input "false"
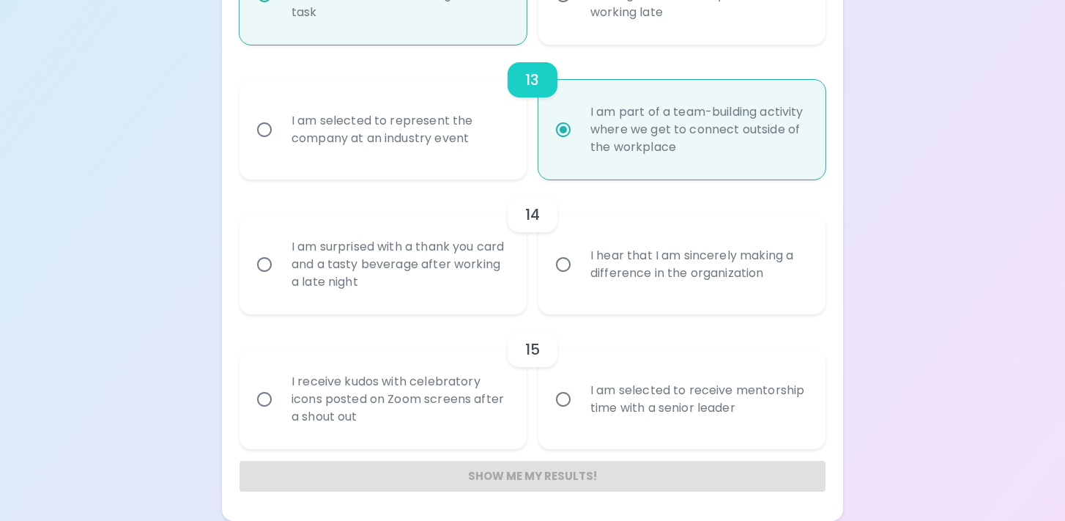
radio input "true"
click at [636, 270] on div "I hear that I am sincerely making a difference in the organization" at bounding box center [698, 264] width 239 height 70
click at [579, 270] on input "I hear that I am sincerely making a difference in the organization" at bounding box center [563, 264] width 31 height 31
radio input "false"
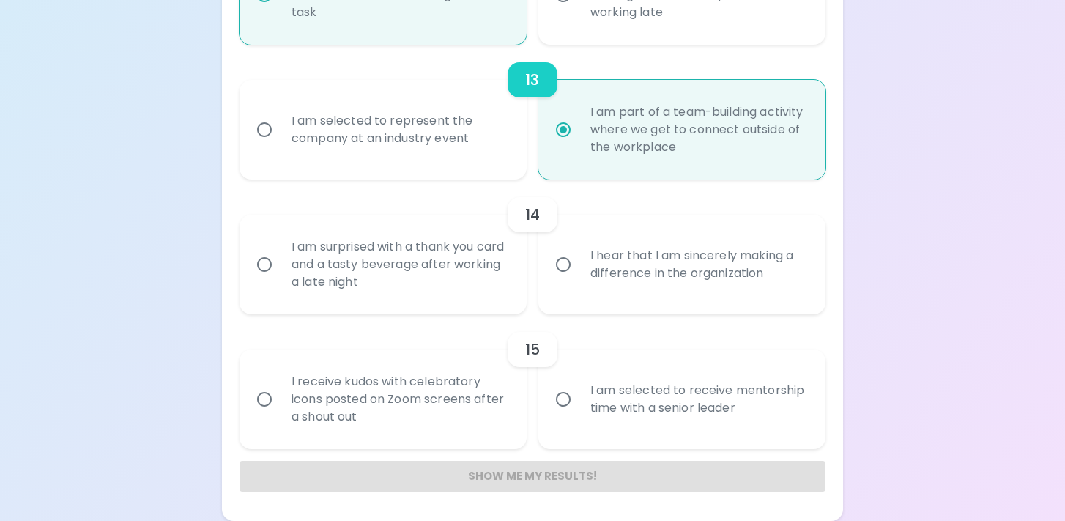
radio input "false"
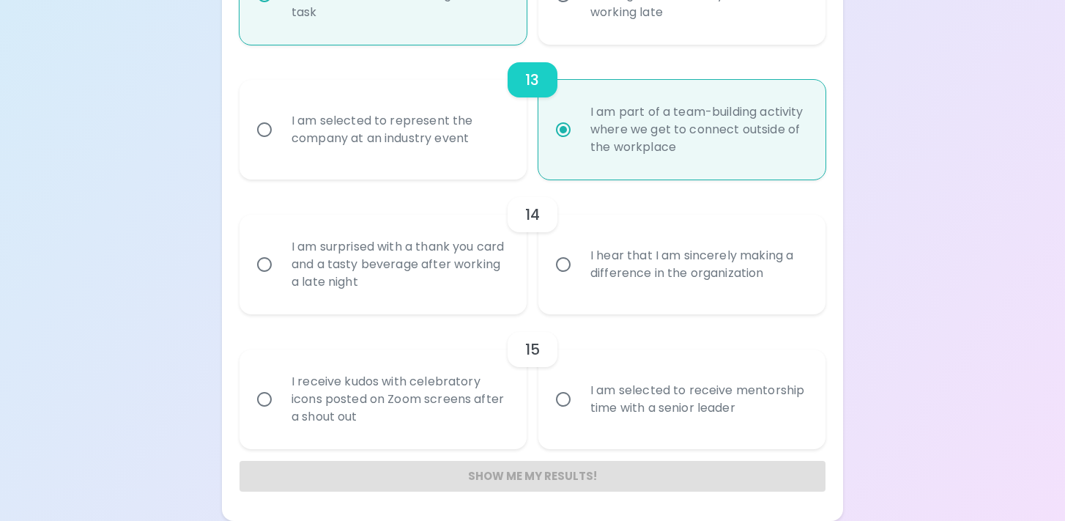
radio input "false"
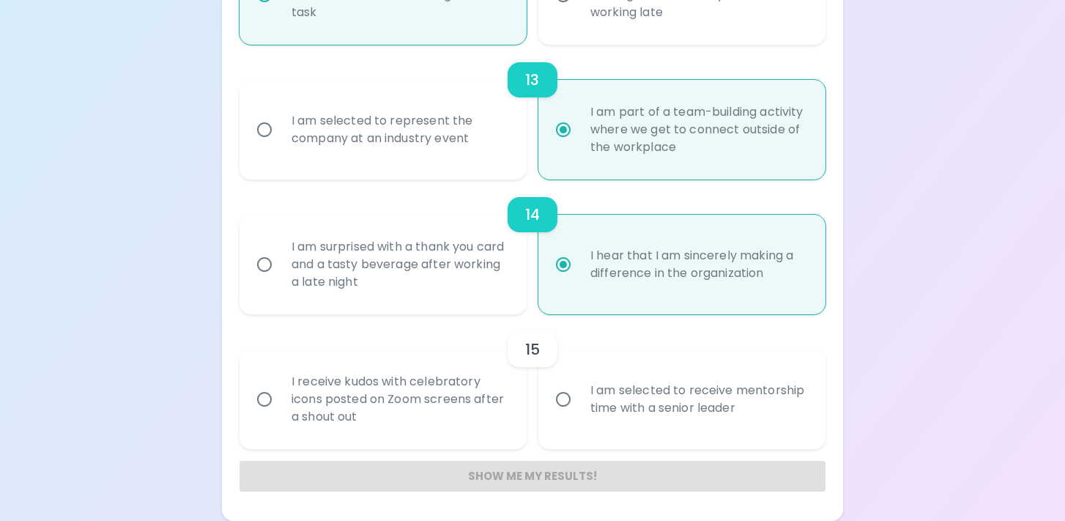
radio input "true"
click at [667, 424] on div "I am selected to receive mentorship time with a senior leader" at bounding box center [698, 399] width 239 height 70
click at [579, 415] on input "I am selected to receive mentorship time with a senior leader" at bounding box center [563, 399] width 31 height 31
radio input "false"
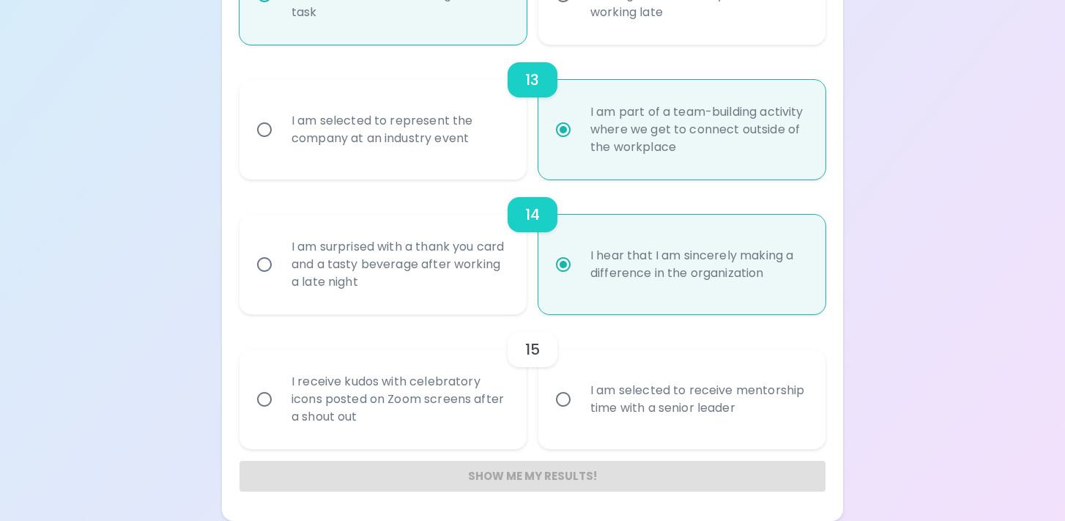
radio input "false"
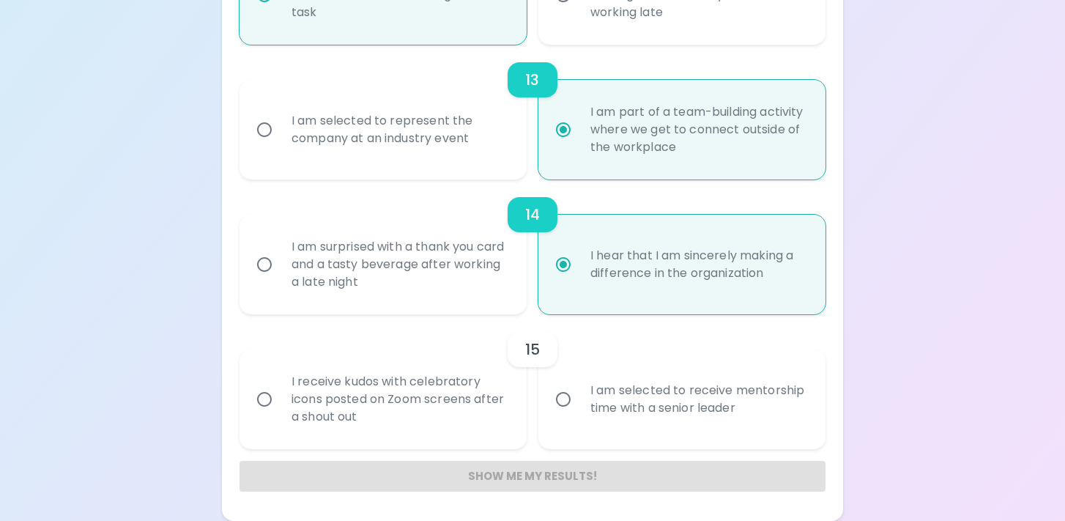
radio input "false"
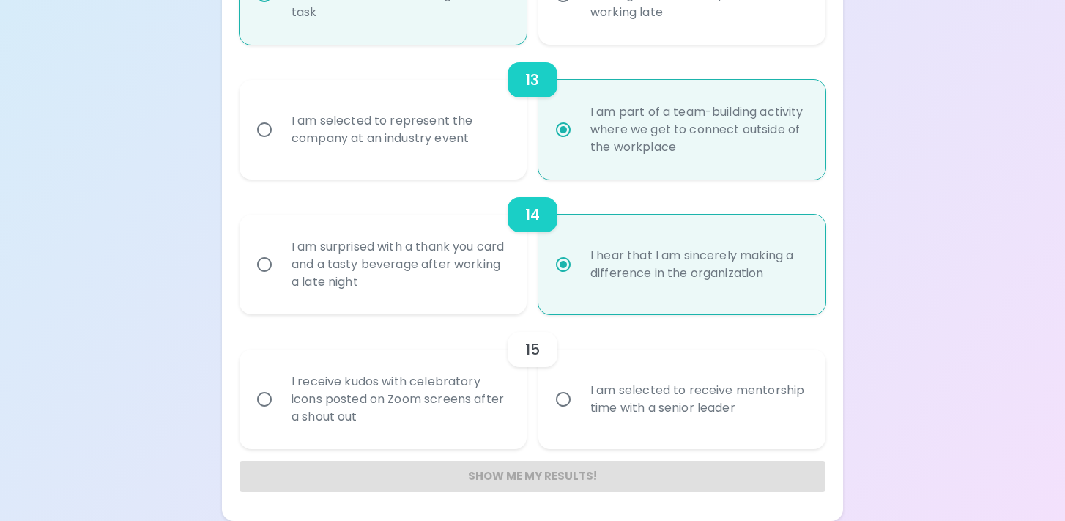
radio input "false"
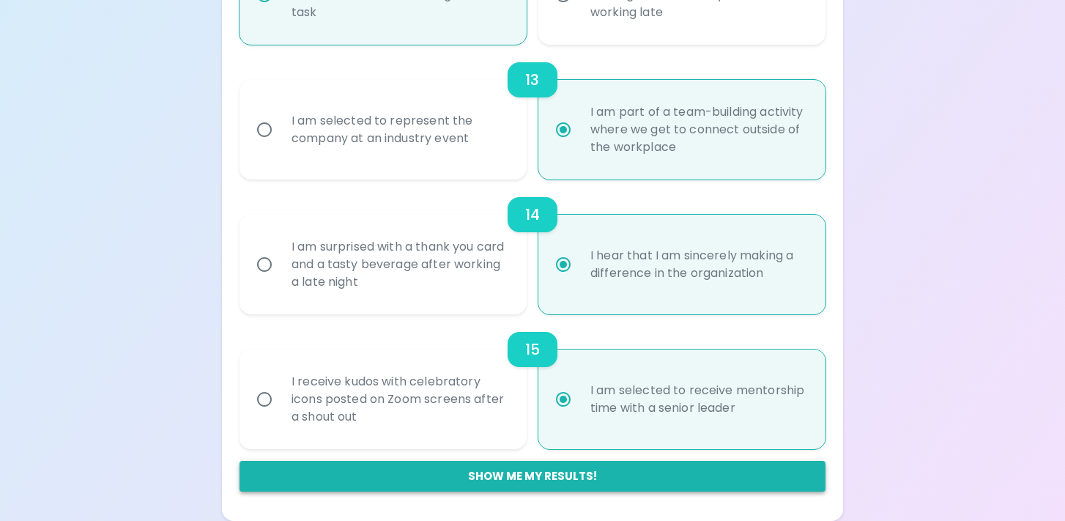
radio input "true"
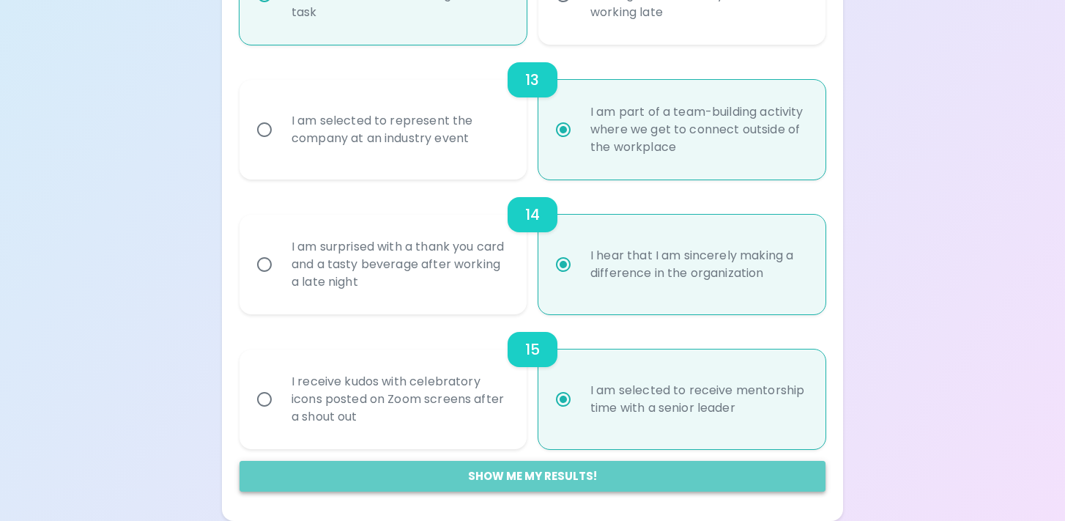
click at [635, 476] on button "Show me my results!" at bounding box center [533, 476] width 586 height 31
radio input "false"
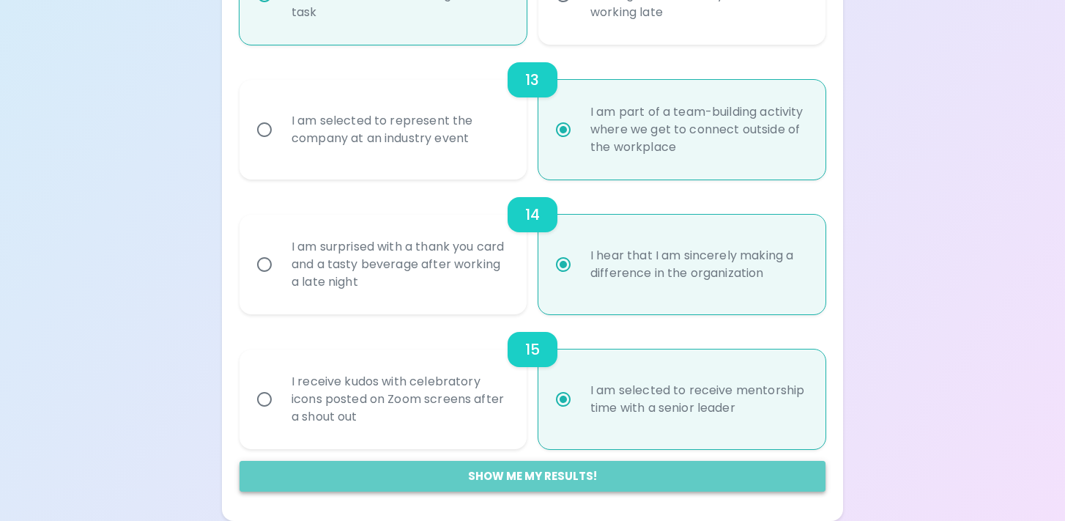
radio input "false"
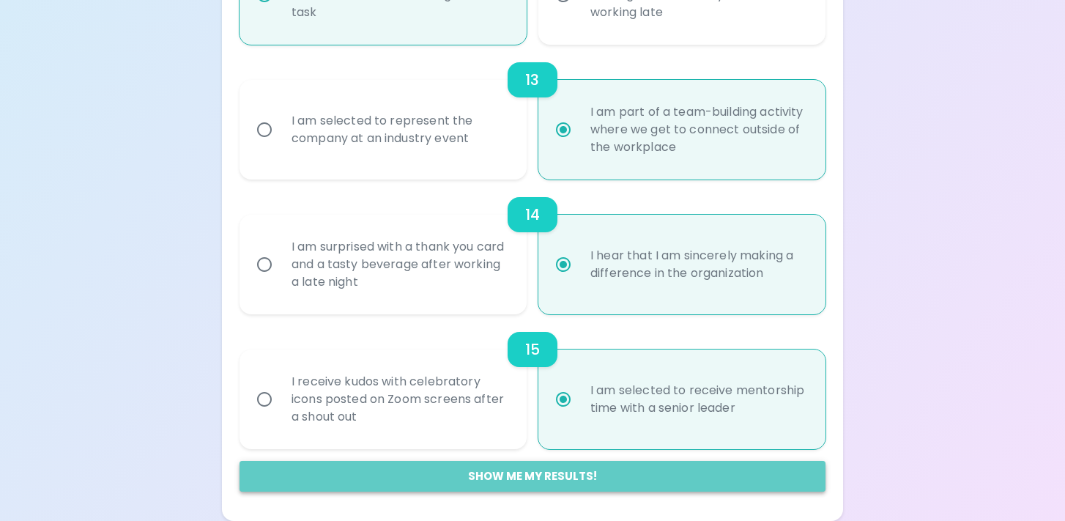
radio input "false"
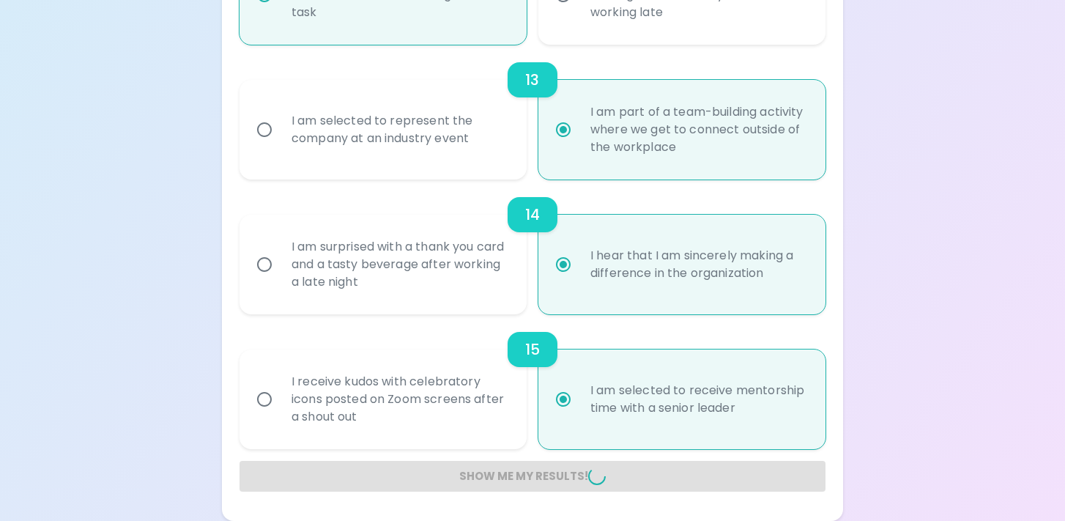
radio input "false"
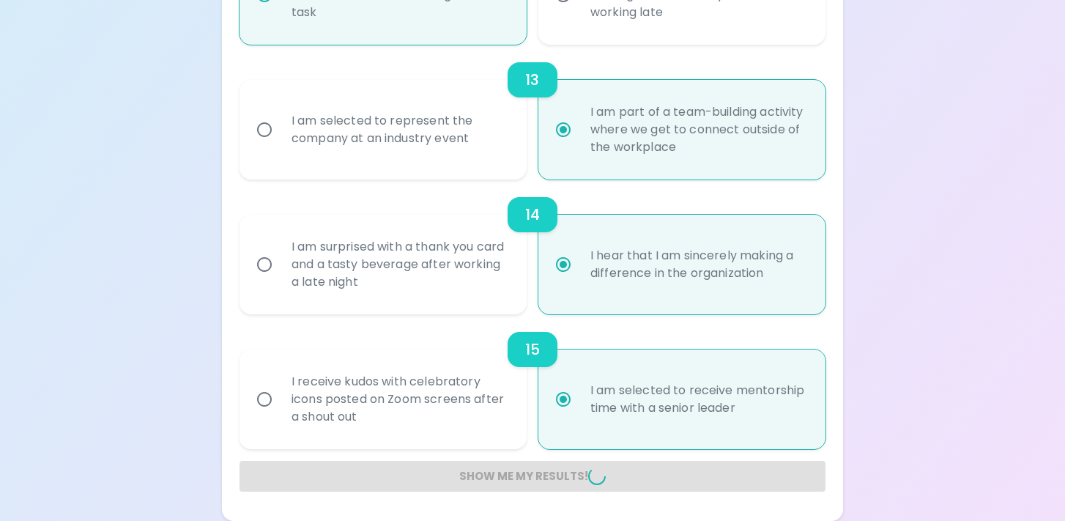
radio input "false"
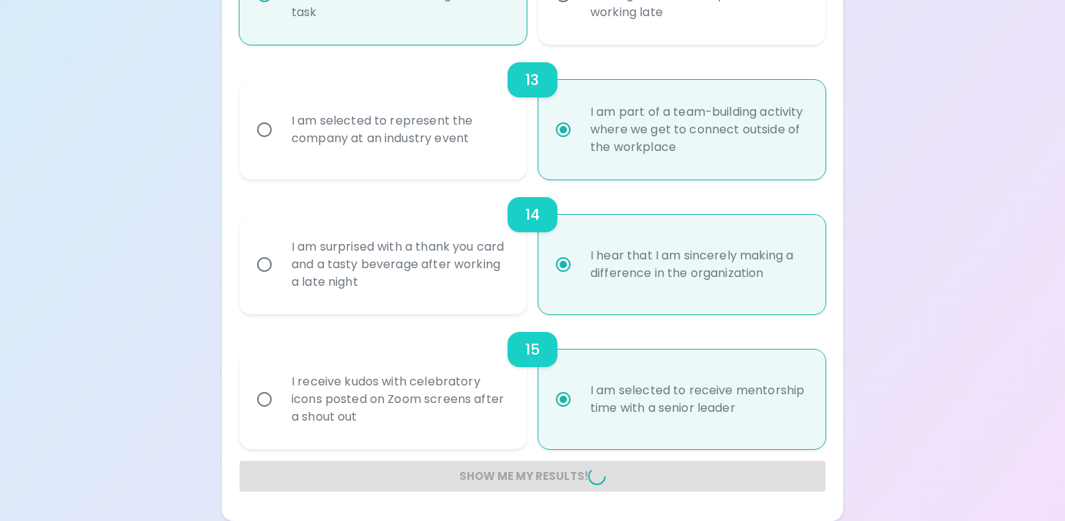
radio input "false"
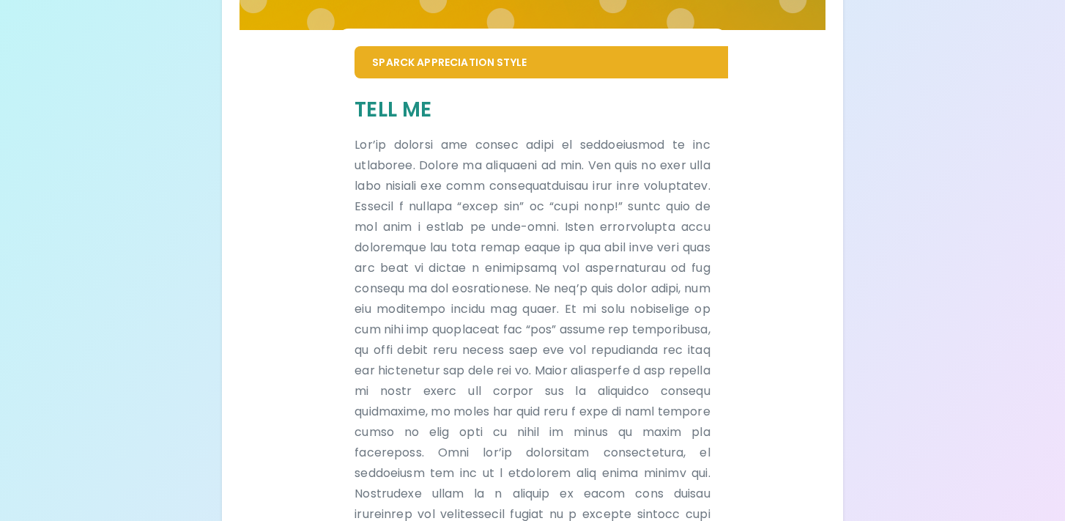
scroll to position [290, 0]
